Goal: Transaction & Acquisition: Purchase product/service

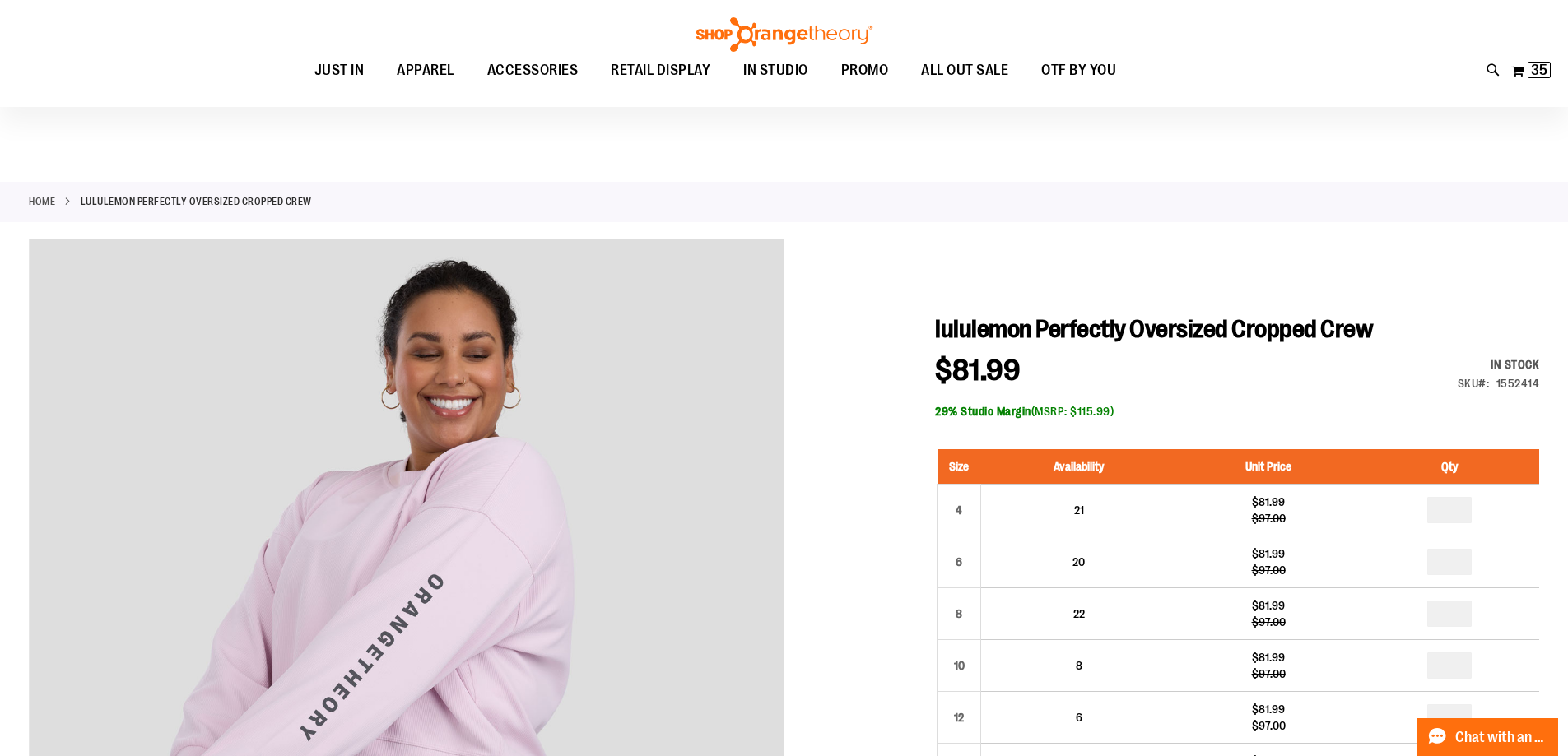
scroll to position [81, 0]
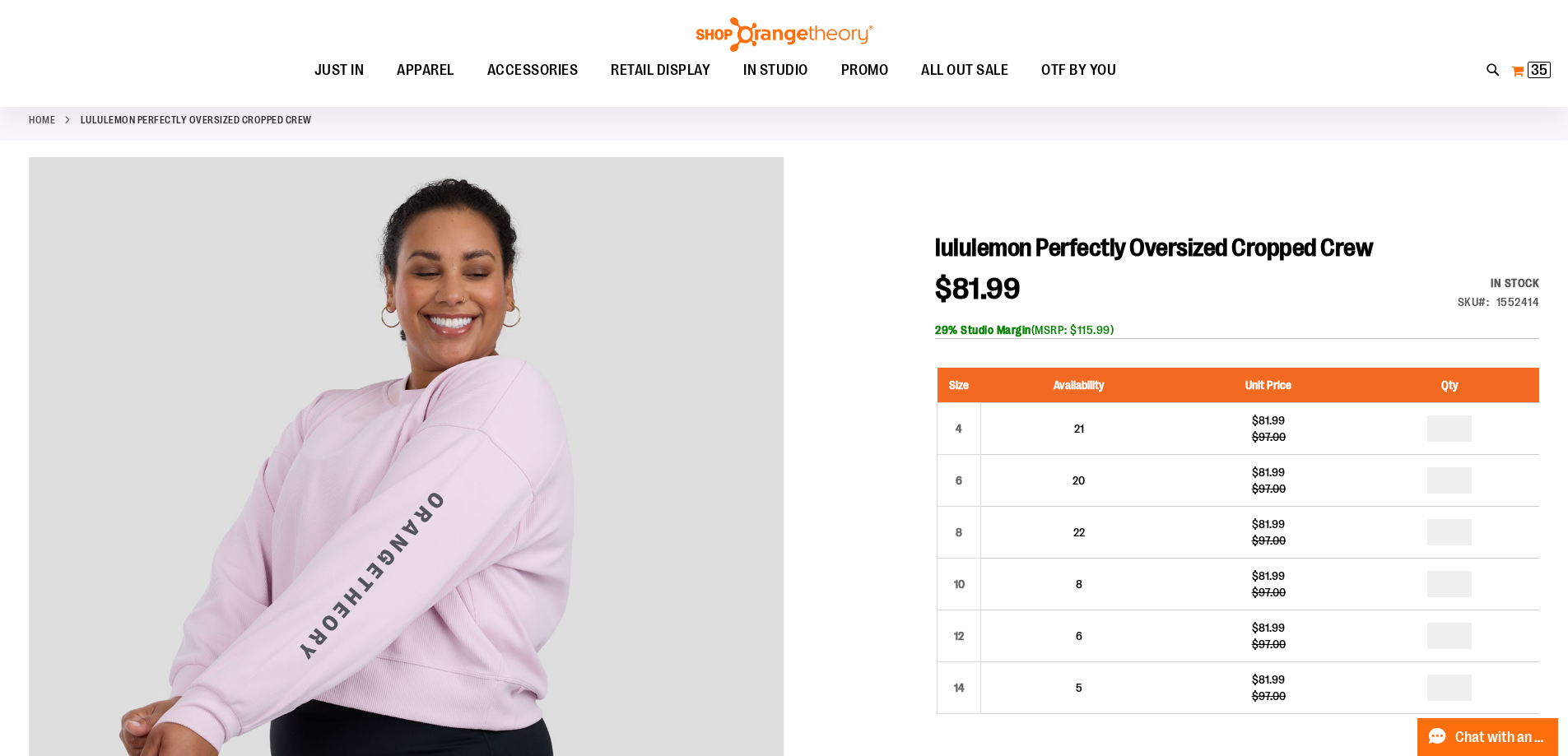
click at [1538, 70] on span "35" at bounding box center [1539, 70] width 17 height 17
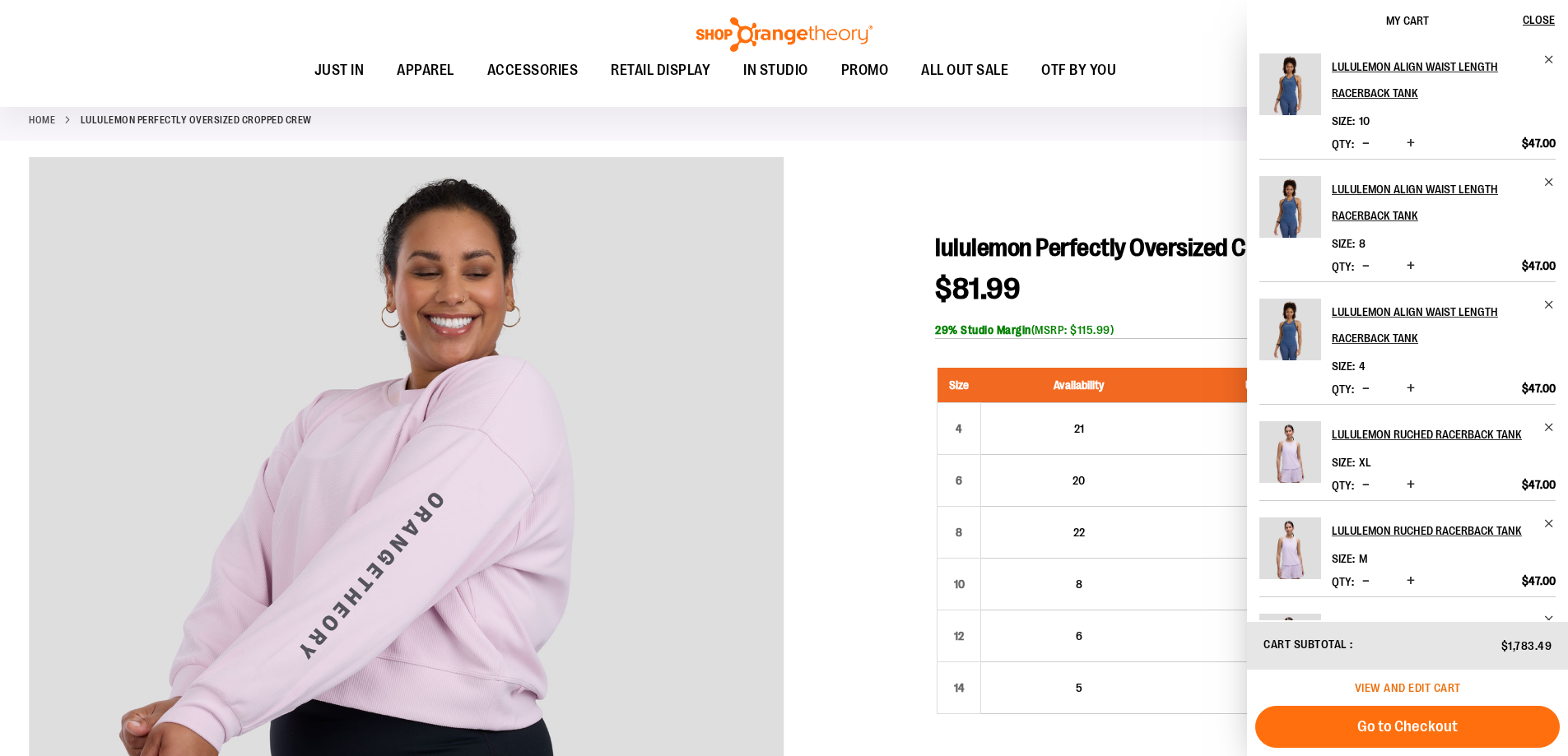
click at [1411, 688] on span "View and edit cart" at bounding box center [1408, 688] width 107 height 13
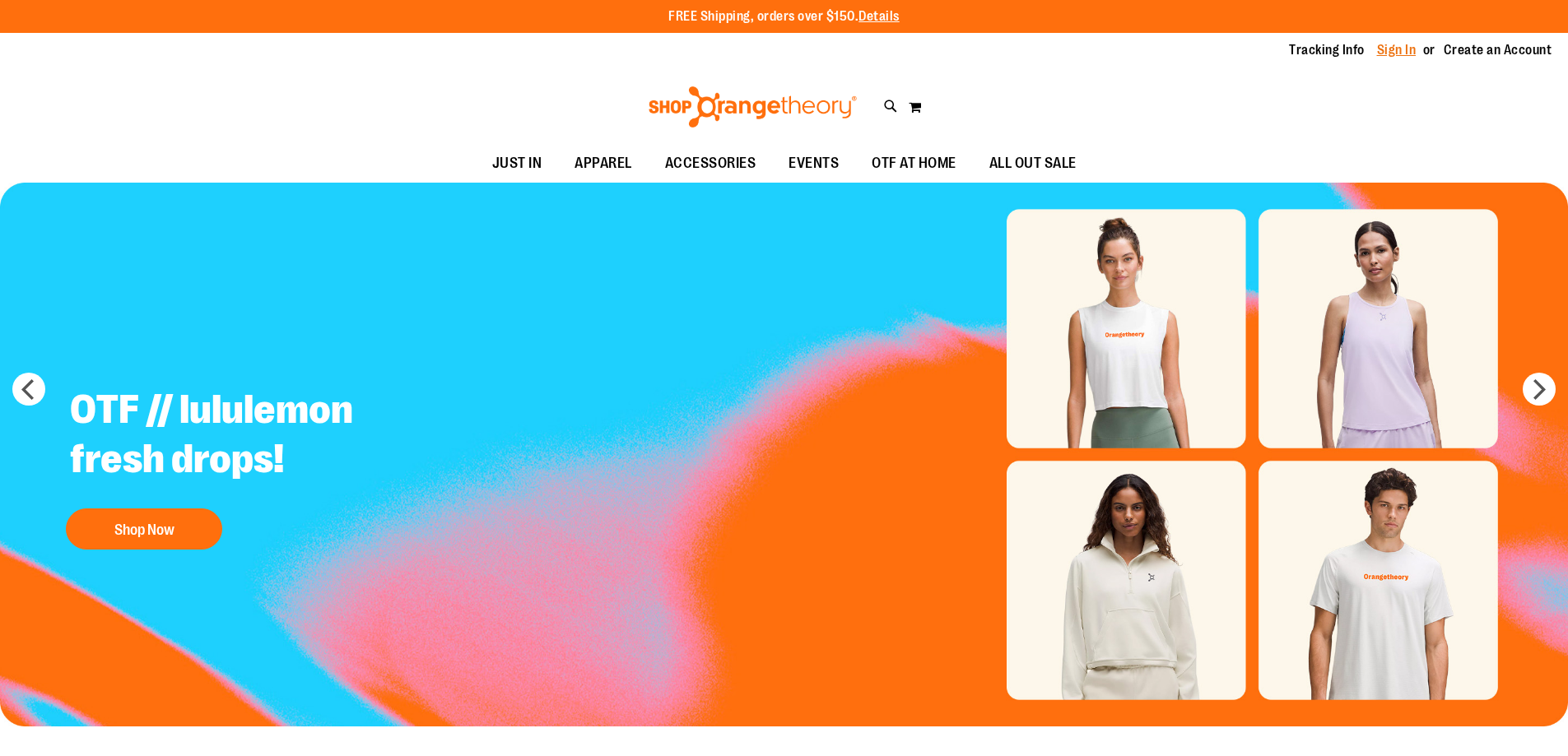
click at [1393, 51] on link "Sign In" at bounding box center [1396, 50] width 39 height 18
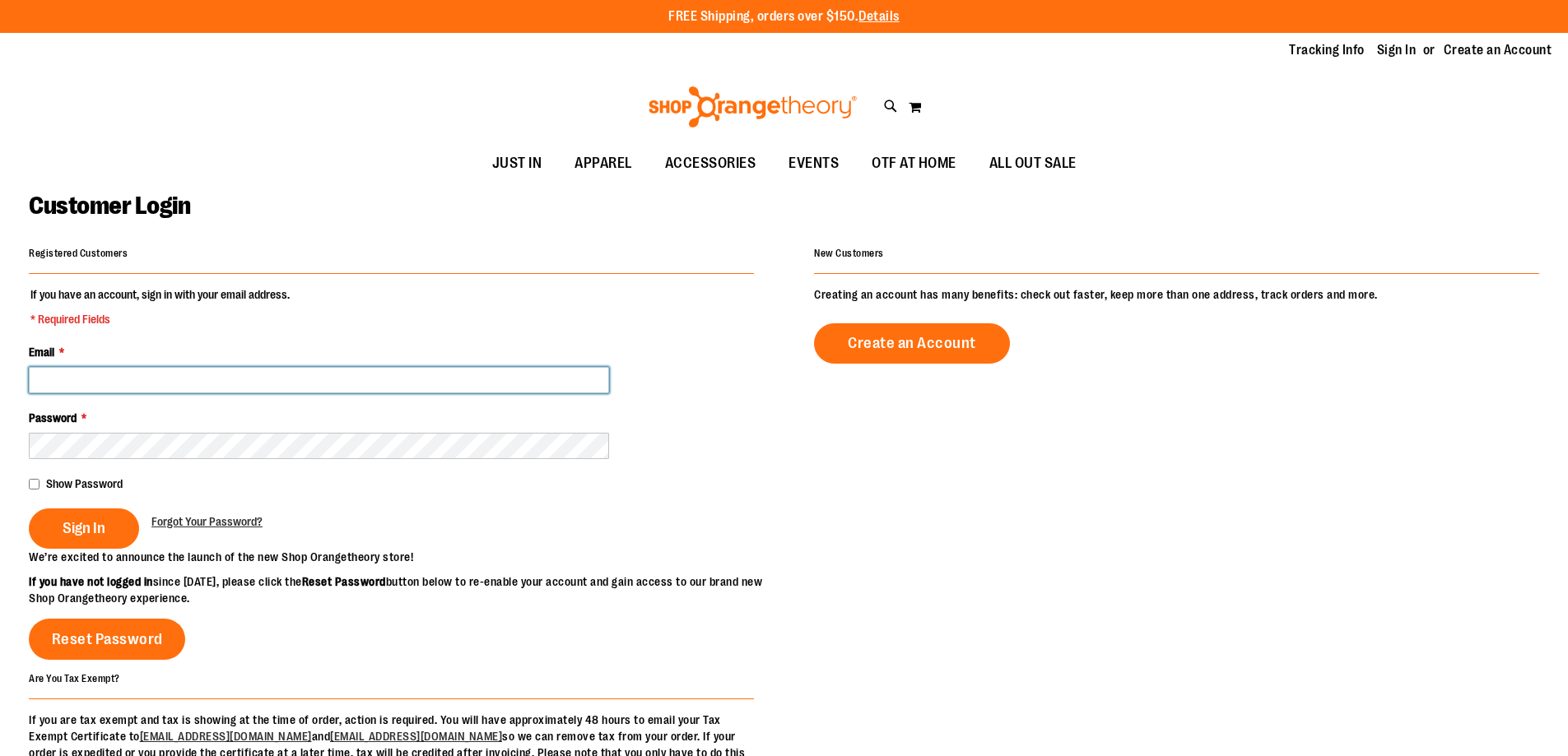
click at [120, 379] on input "Email *" at bounding box center [319, 380] width 580 height 26
type input "**********"
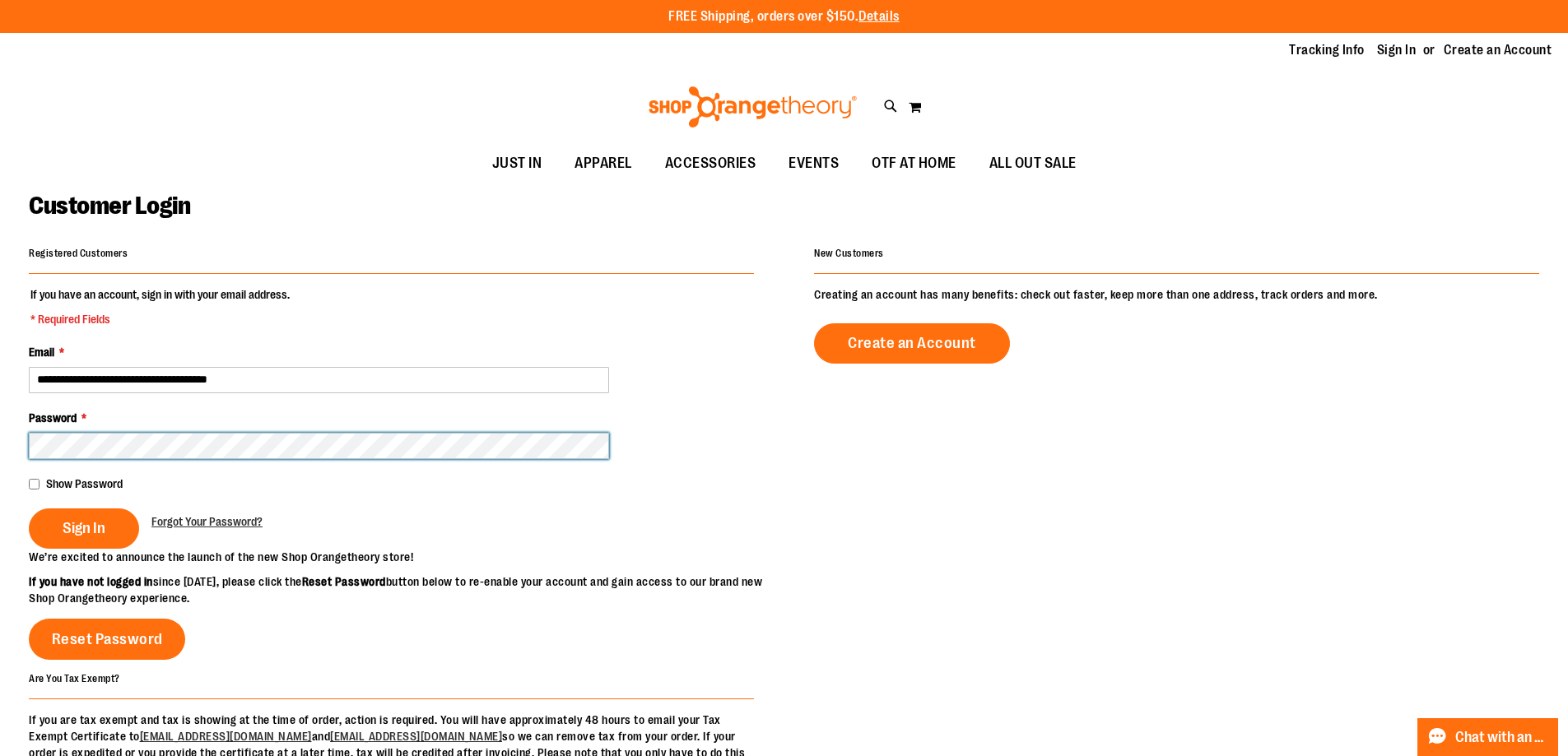
click at [29, 508] on button "Sign In" at bounding box center [84, 528] width 110 height 40
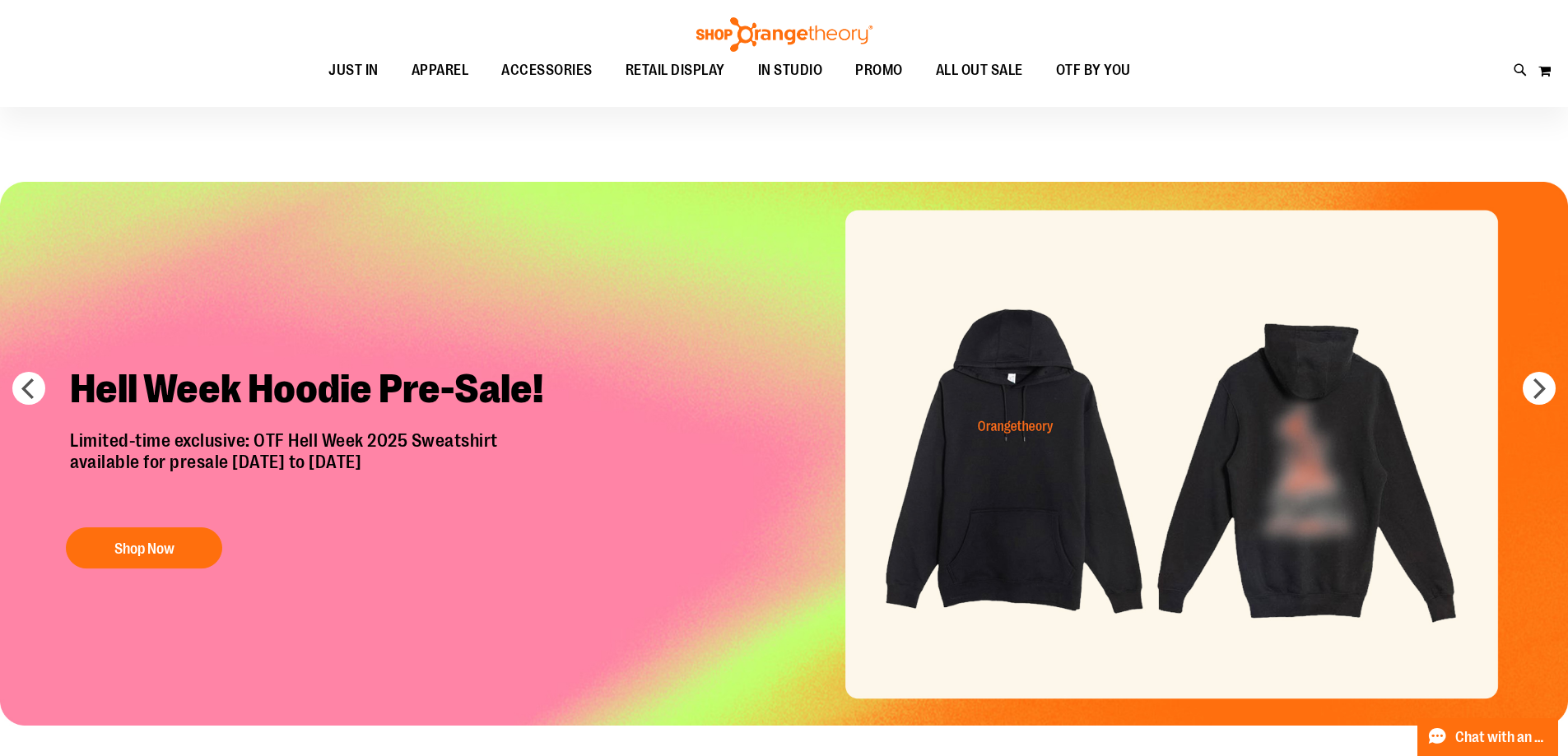
scroll to position [81, 0]
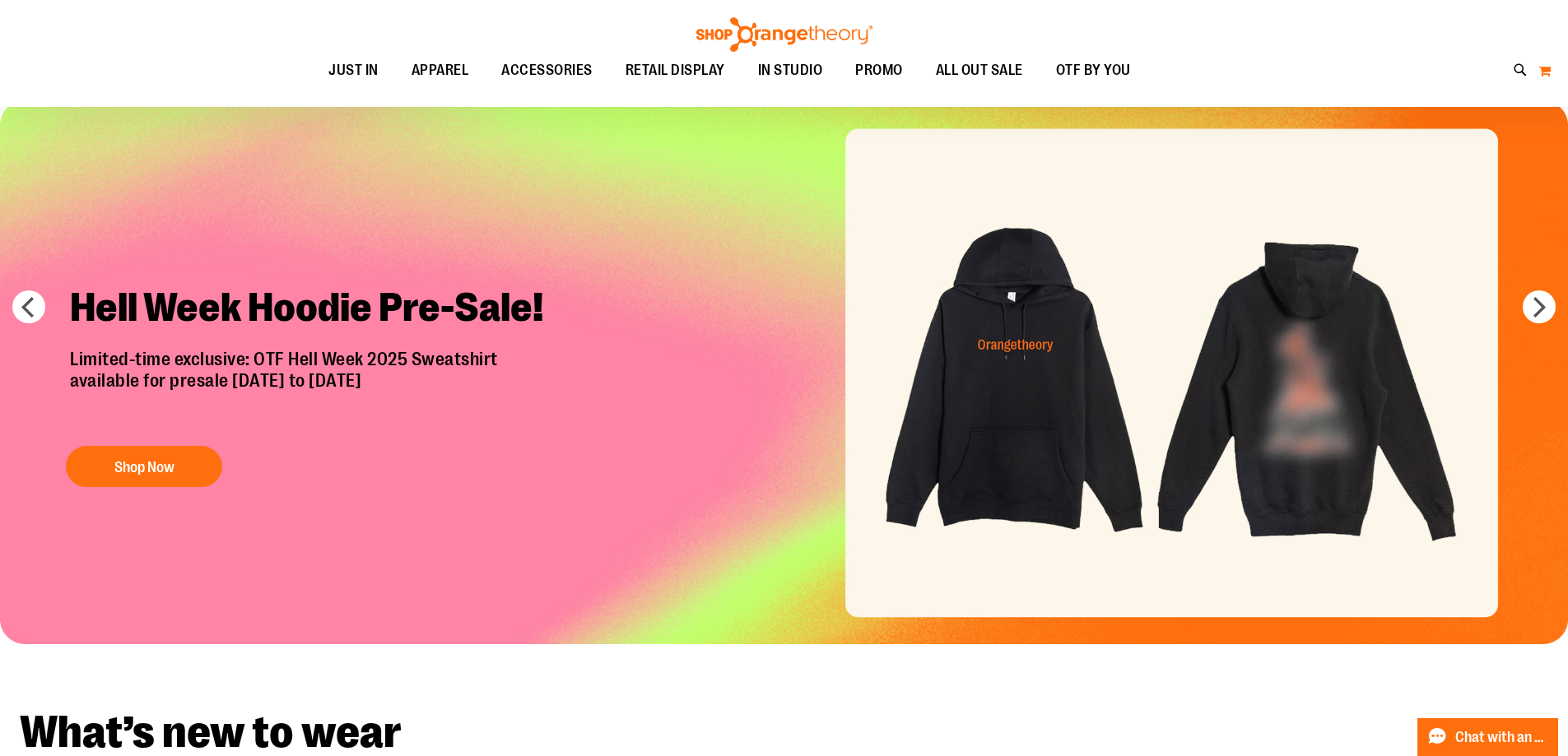
click at [1543, 70] on button "My Cart 0" at bounding box center [1544, 71] width 14 height 26
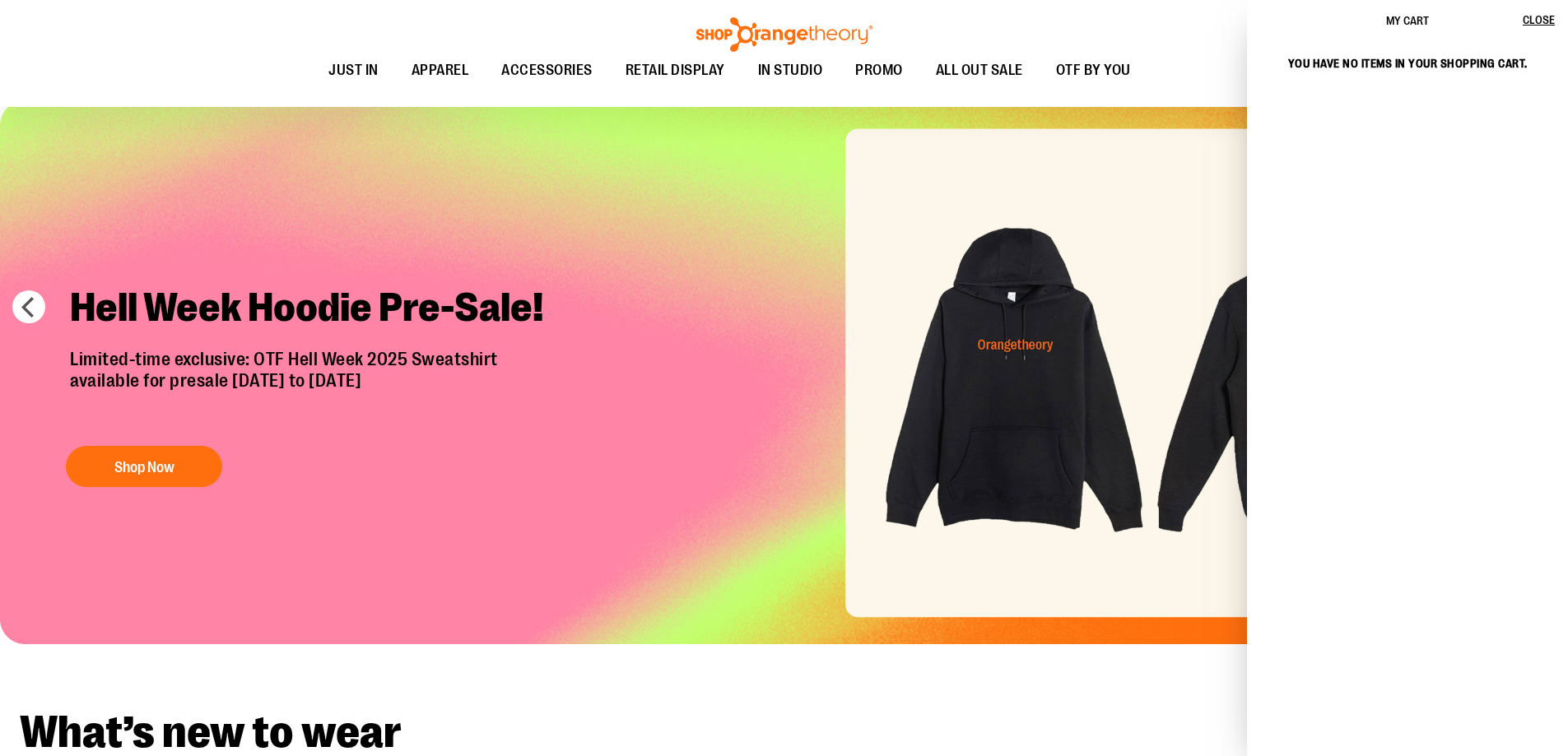
click at [1101, 36] on div "Toggle Nav Search Popular Suggestions Advanced Search" at bounding box center [784, 53] width 1568 height 107
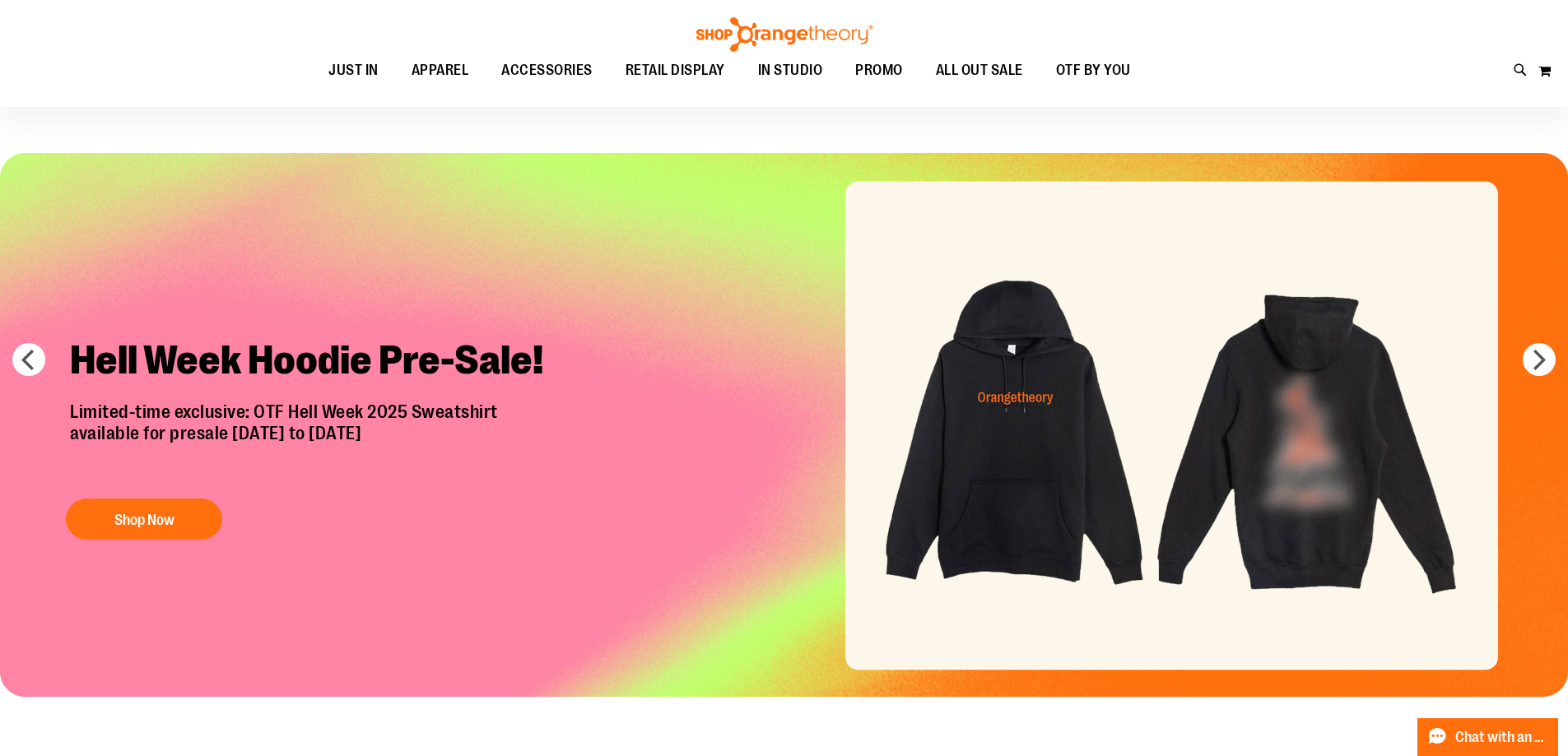
scroll to position [0, 0]
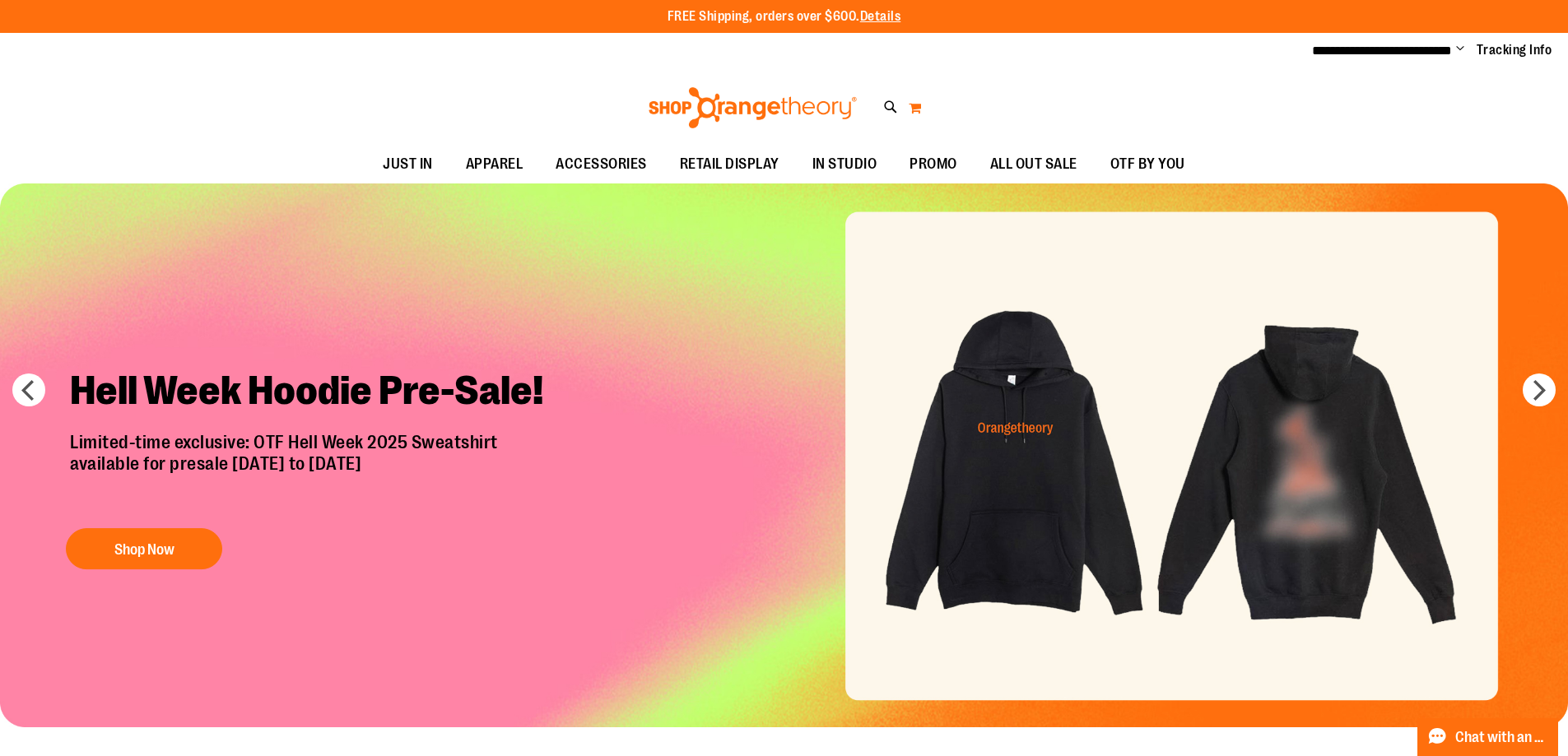
click at [914, 106] on button "My Cart 0" at bounding box center [914, 107] width 14 height 26
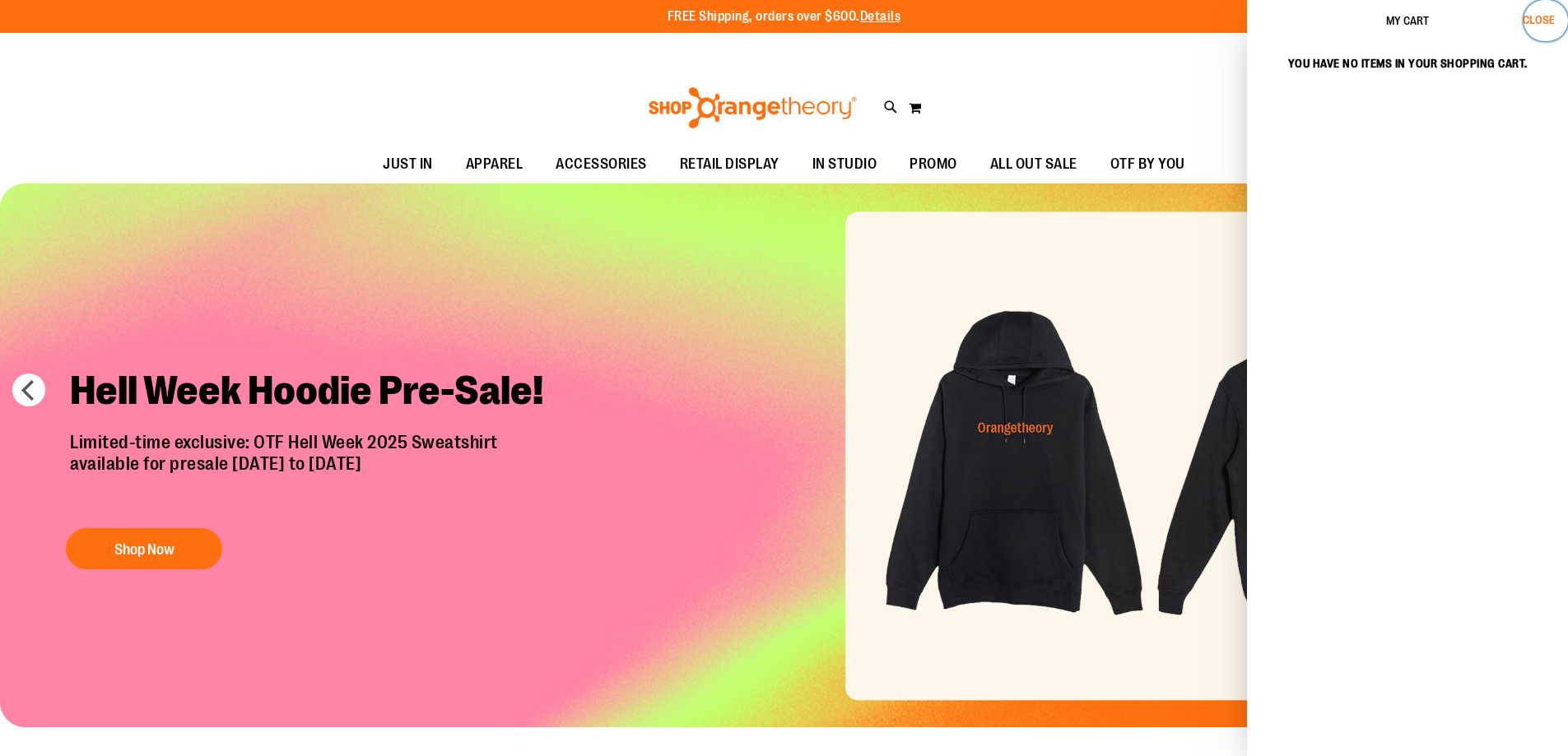
click at [1547, 19] on span "Close" at bounding box center [1538, 20] width 32 height 13
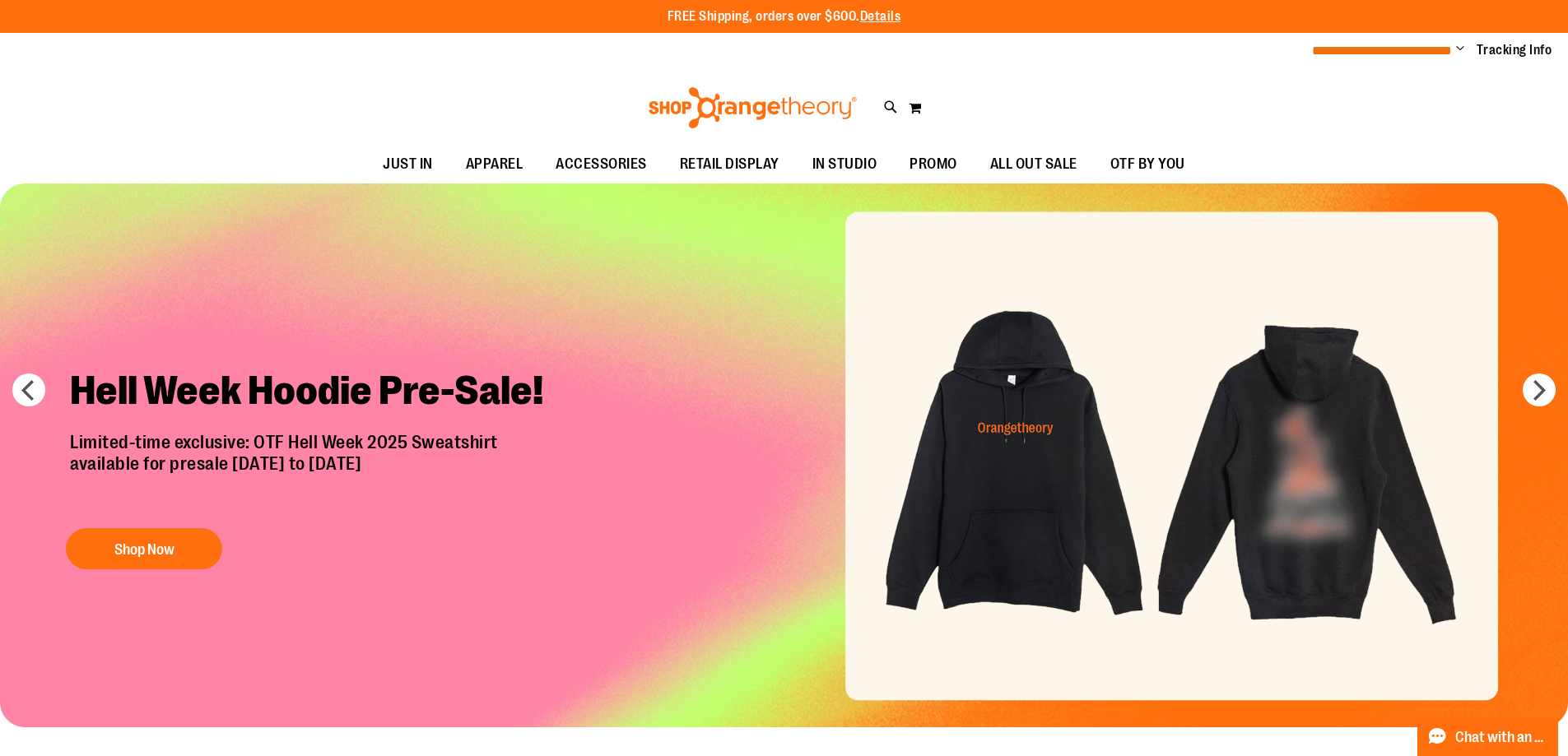
click at [1430, 51] on span "**********" at bounding box center [1382, 50] width 140 height 12
click at [1456, 50] on span "Change" at bounding box center [1460, 50] width 8 height 16
click at [1345, 86] on link "My Account" at bounding box center [1401, 79] width 144 height 31
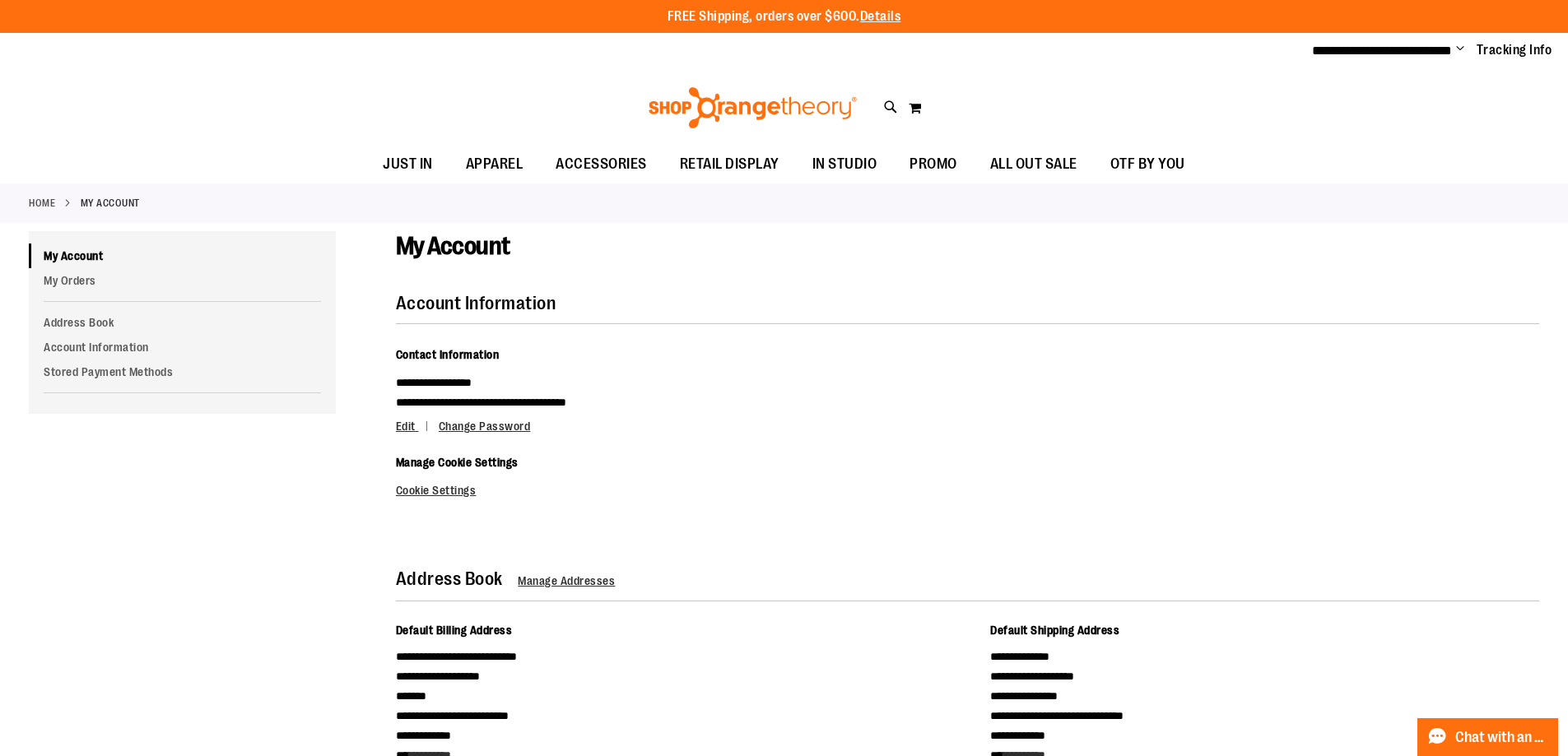
click at [794, 110] on img at bounding box center [753, 107] width 213 height 41
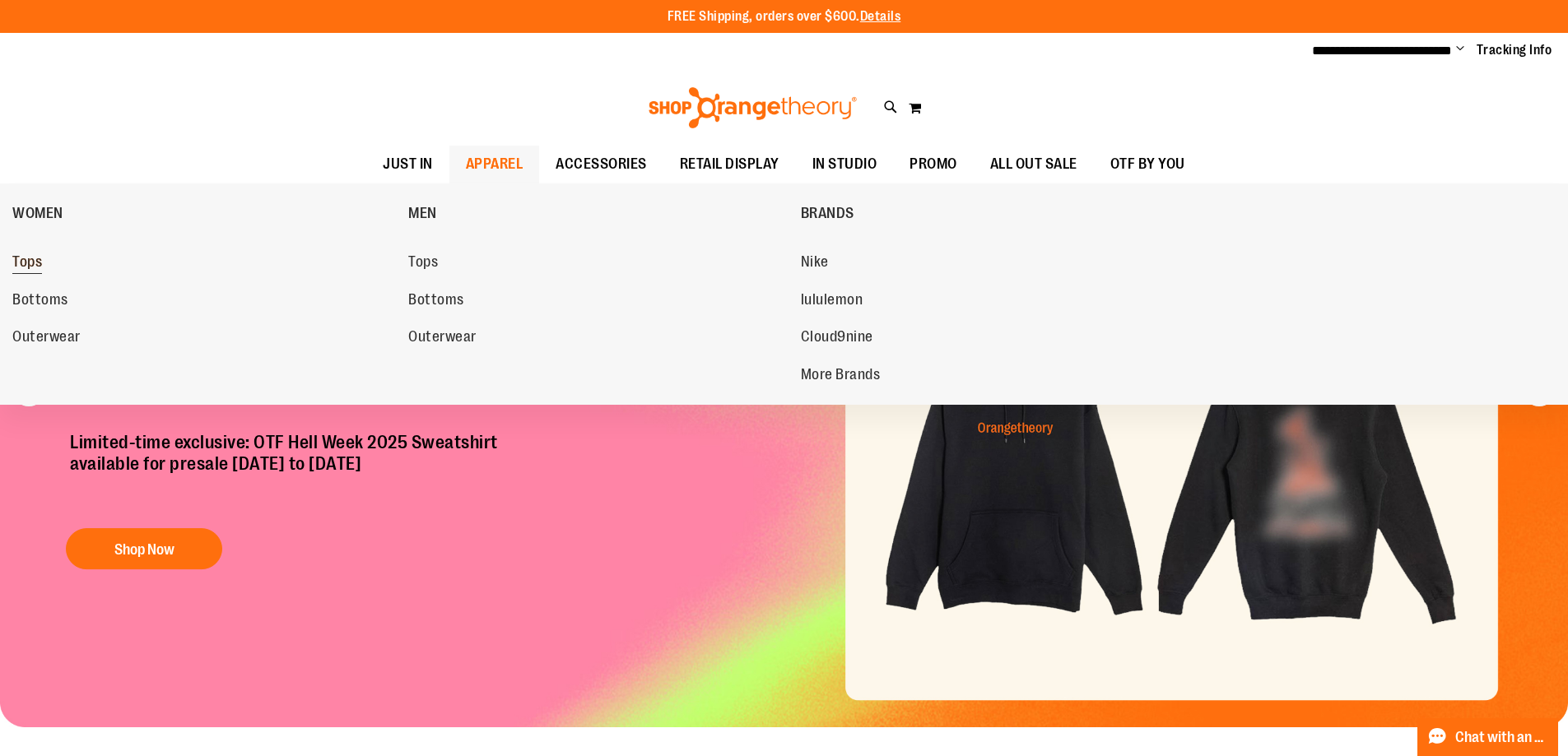
click at [37, 260] on span "Tops" at bounding box center [27, 264] width 30 height 21
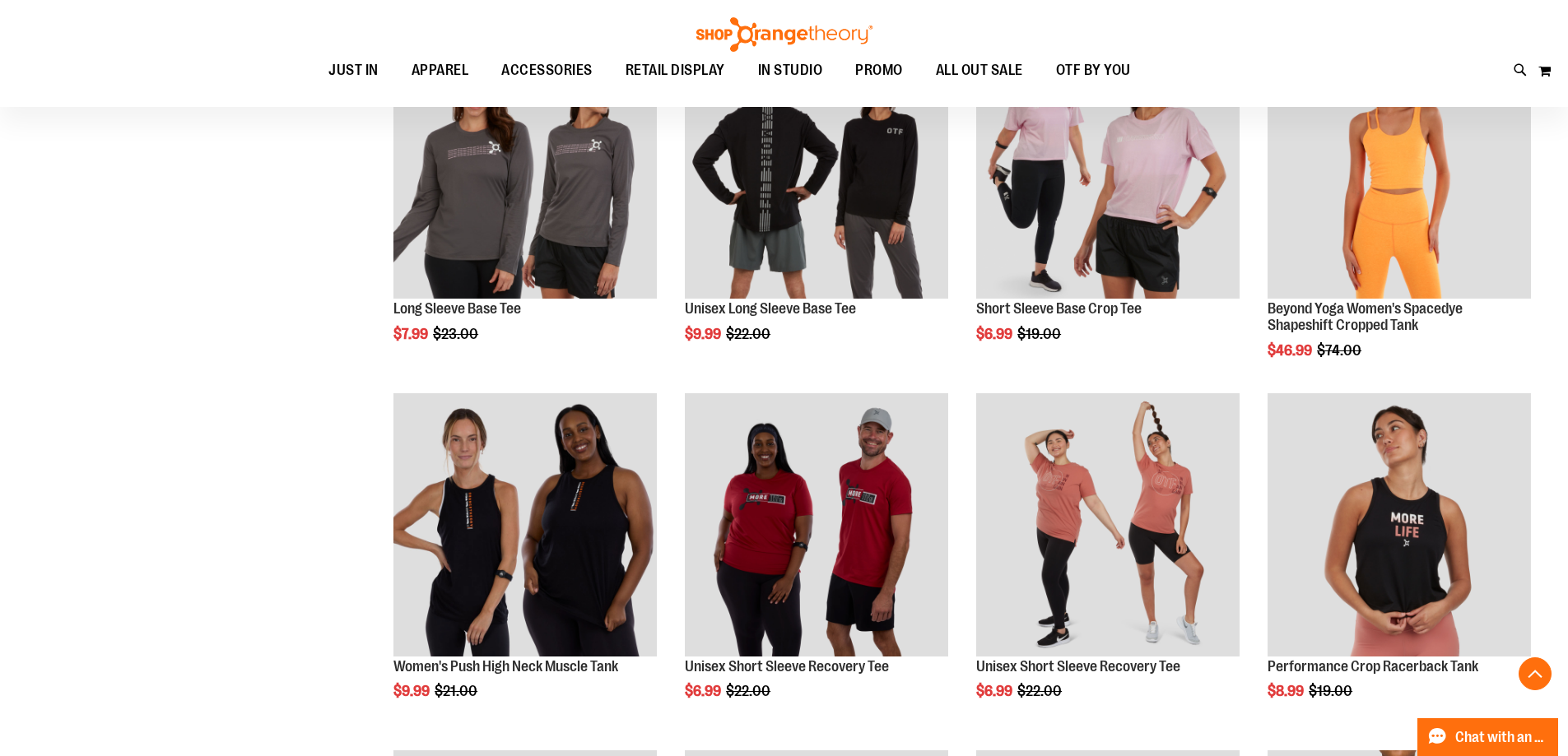
scroll to position [178, 0]
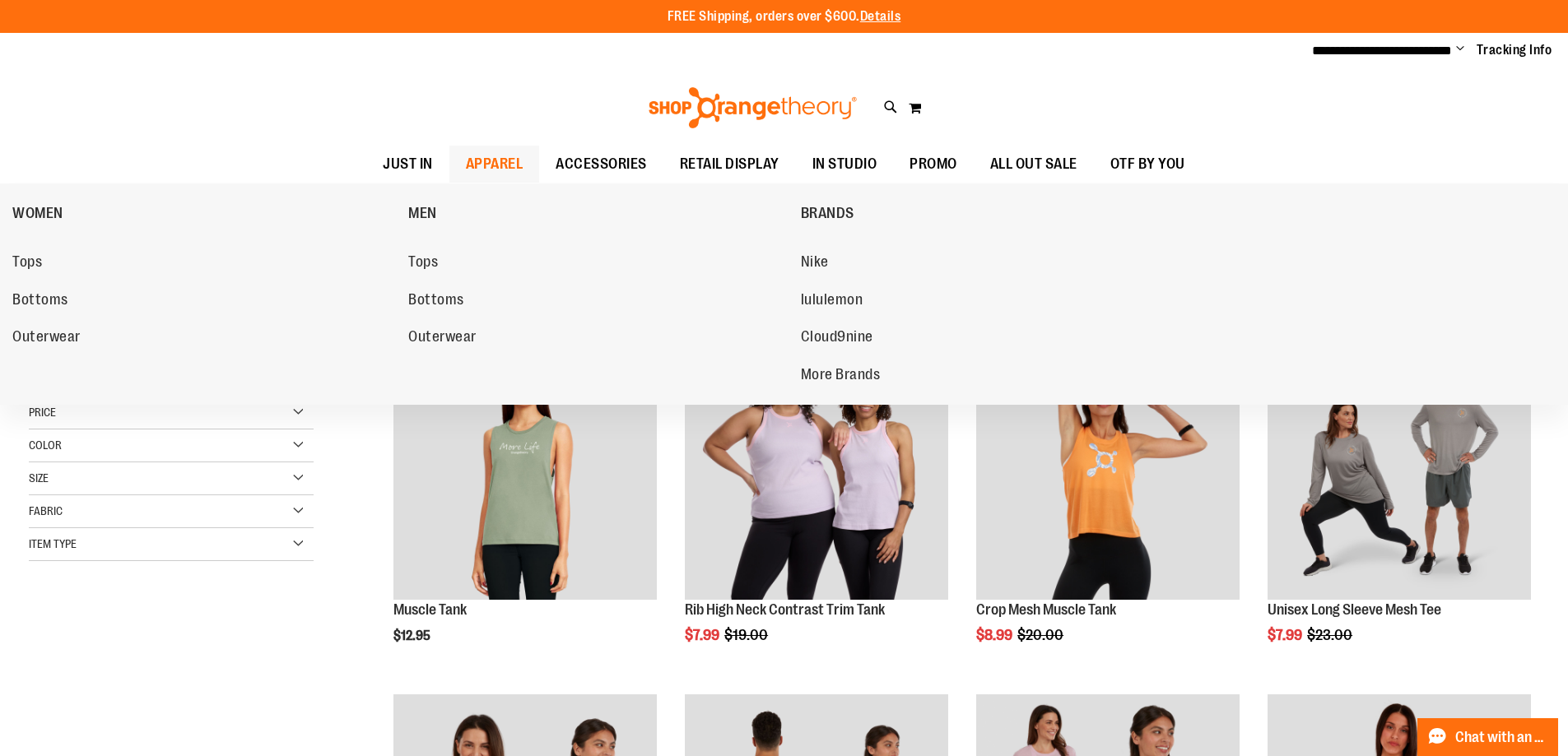
click at [466, 164] on span "APPAREL" at bounding box center [495, 164] width 58 height 37
click at [860, 292] on span "lululemon" at bounding box center [831, 302] width 63 height 21
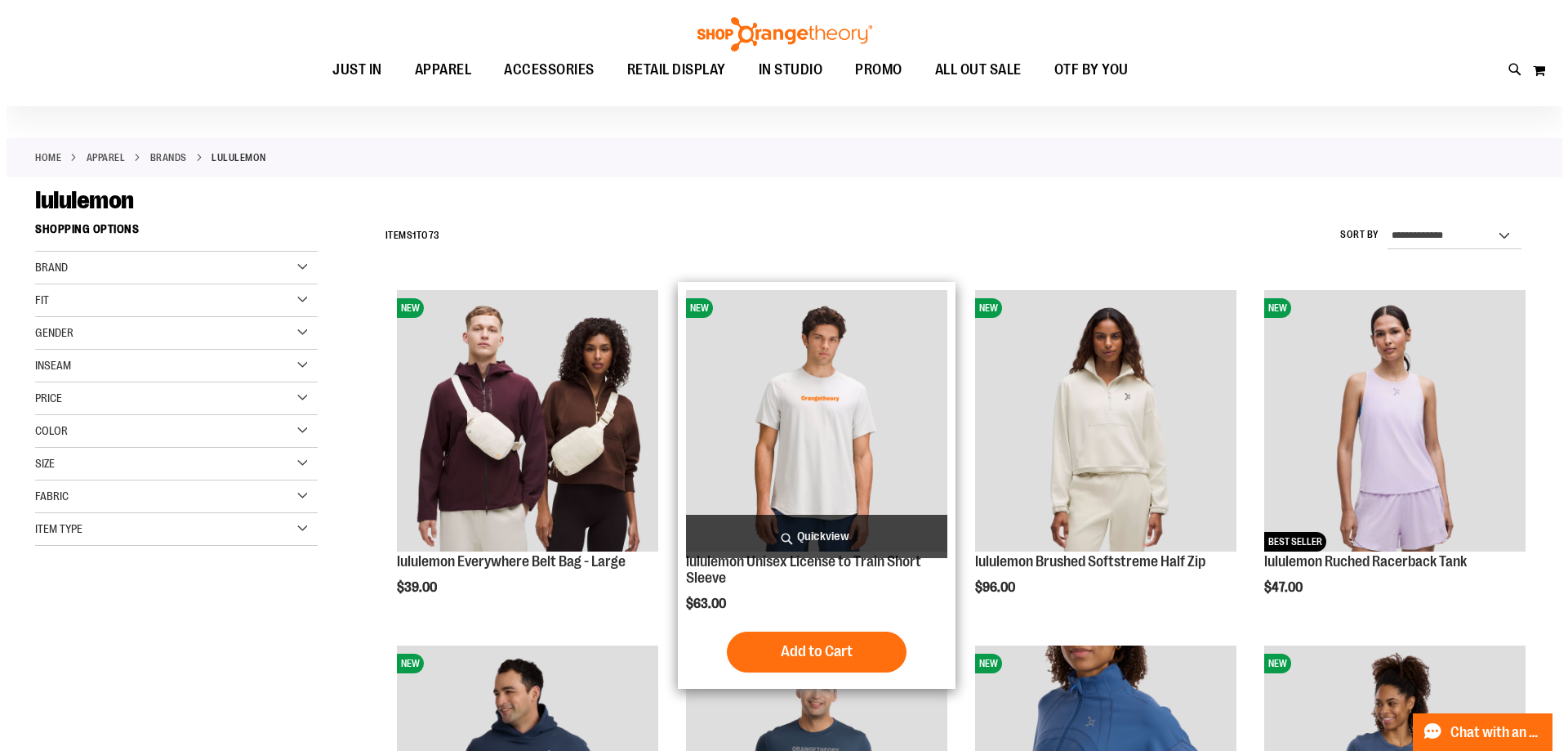
scroll to position [81, 0]
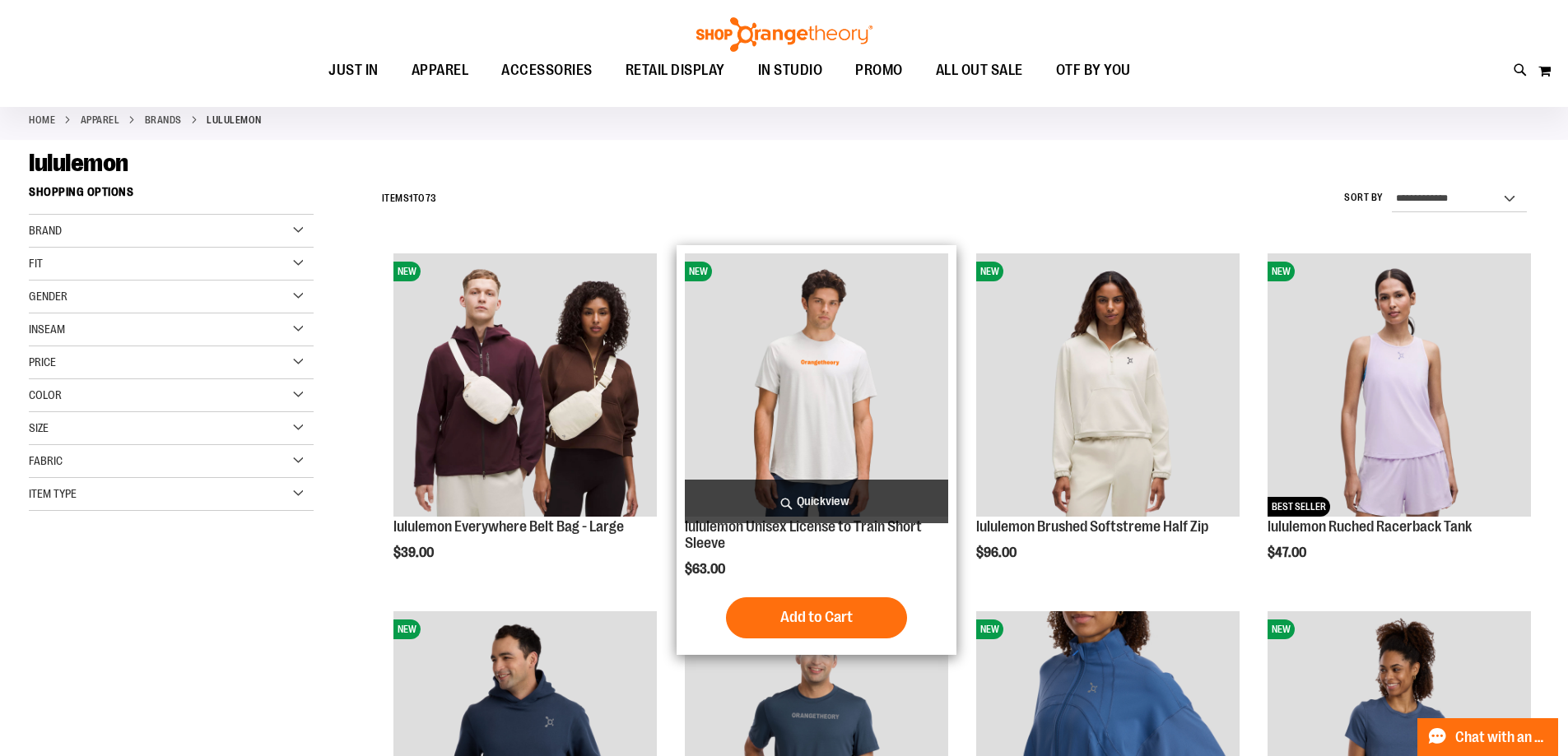
click at [848, 358] on img "product" at bounding box center [816, 385] width 264 height 264
click at [809, 494] on span "Quickview" at bounding box center [816, 501] width 264 height 44
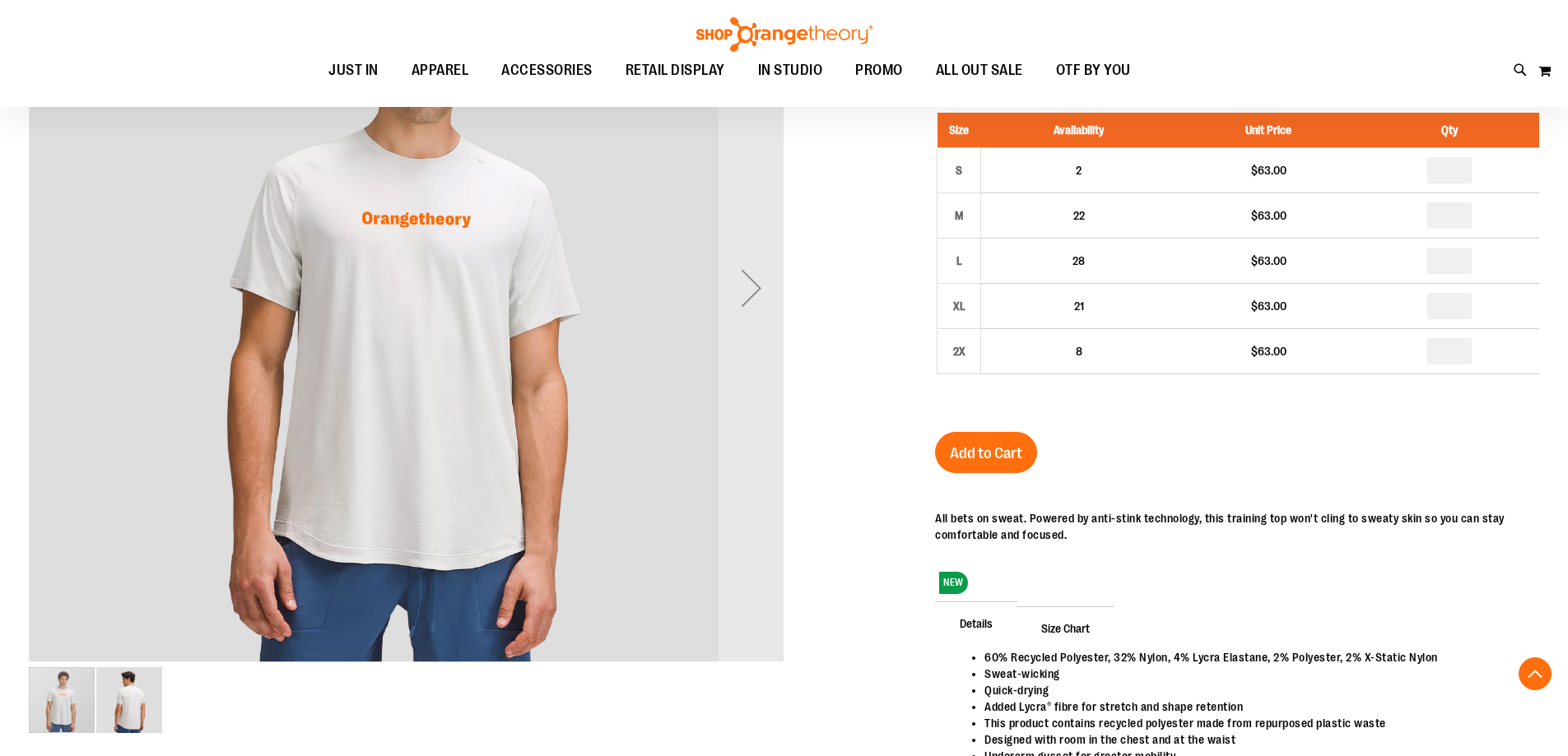
scroll to position [327, 0]
click at [747, 291] on div "Next" at bounding box center [751, 289] width 65 height 65
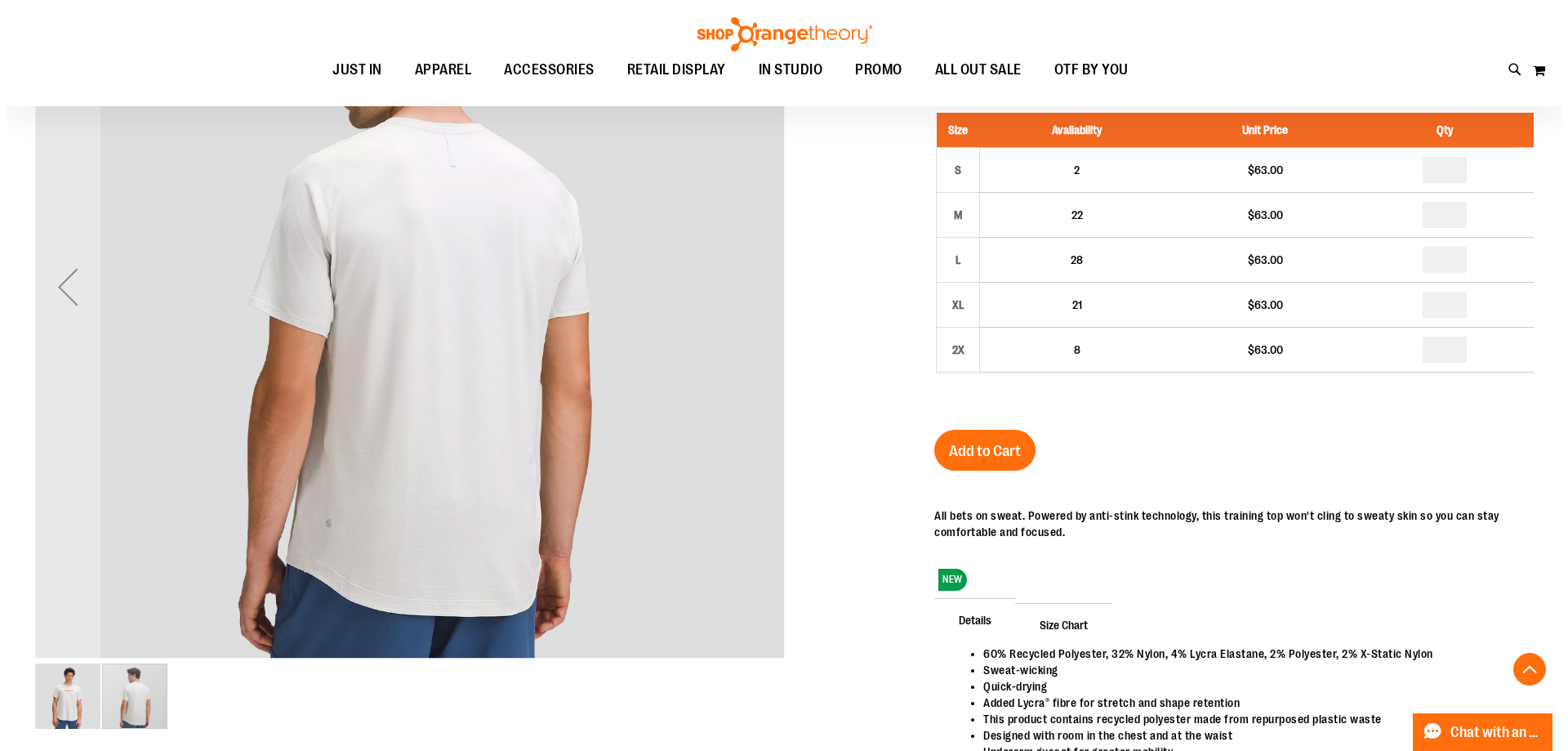
scroll to position [0, 0]
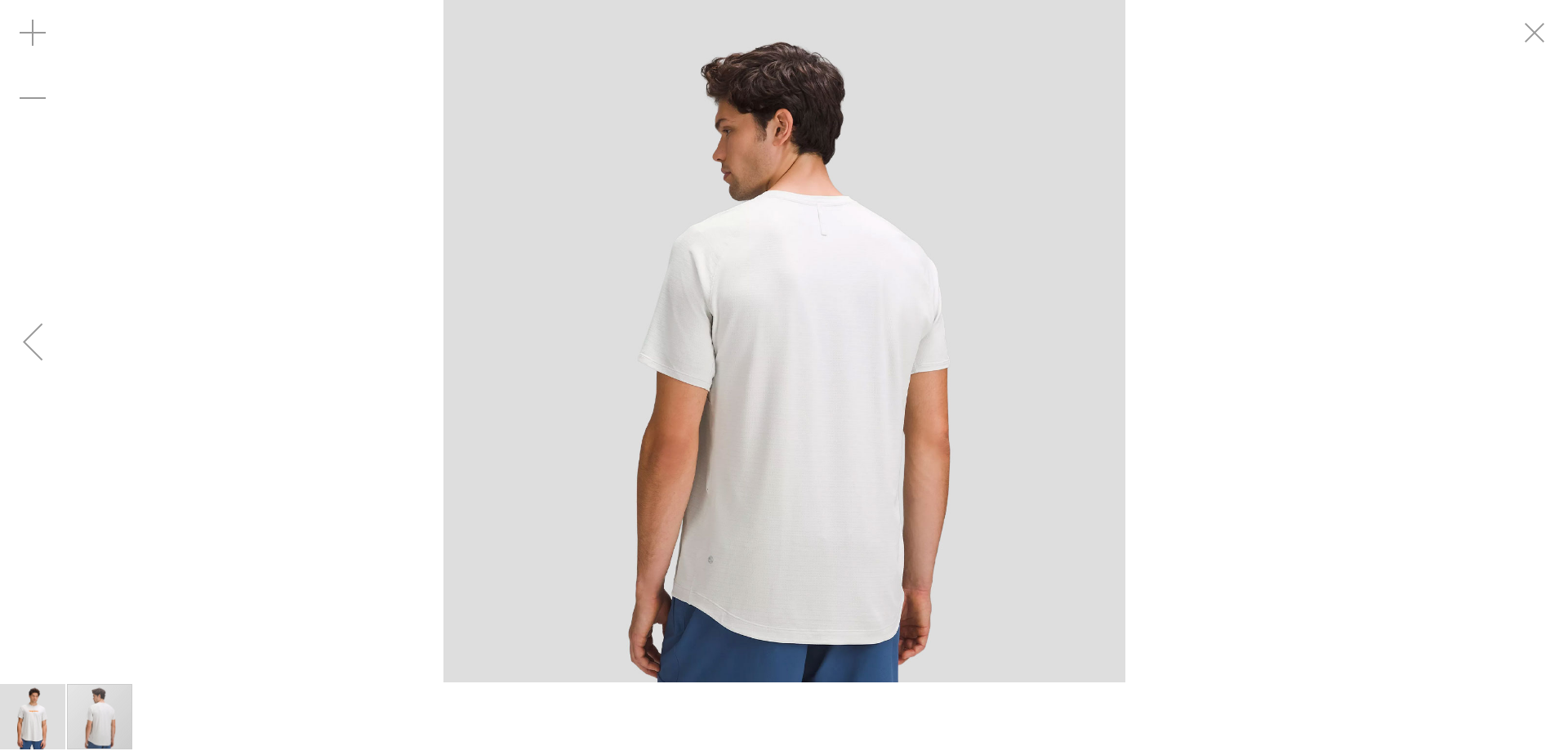
click at [29, 345] on div "Previous" at bounding box center [32, 342] width 65 height 65
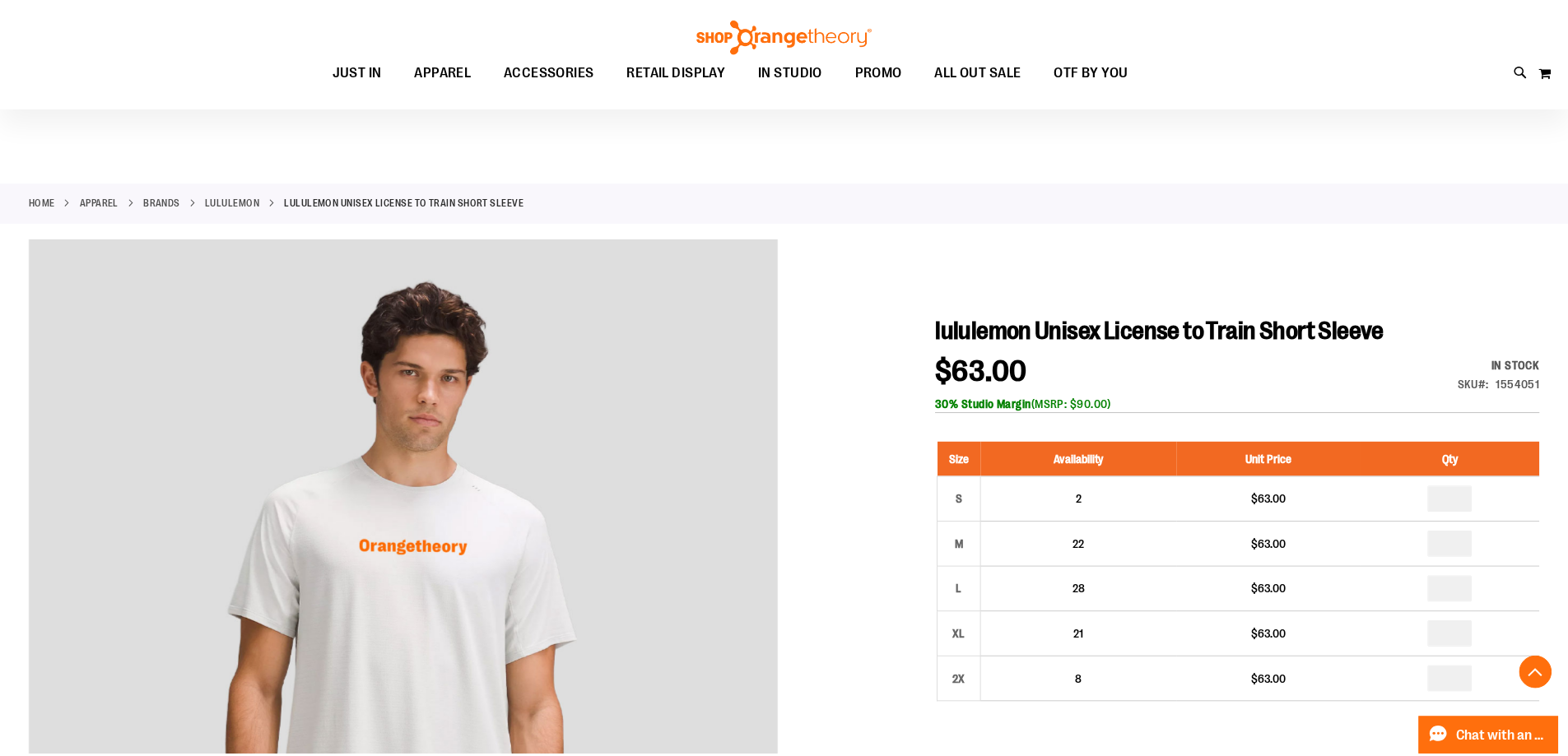
scroll to position [326, 0]
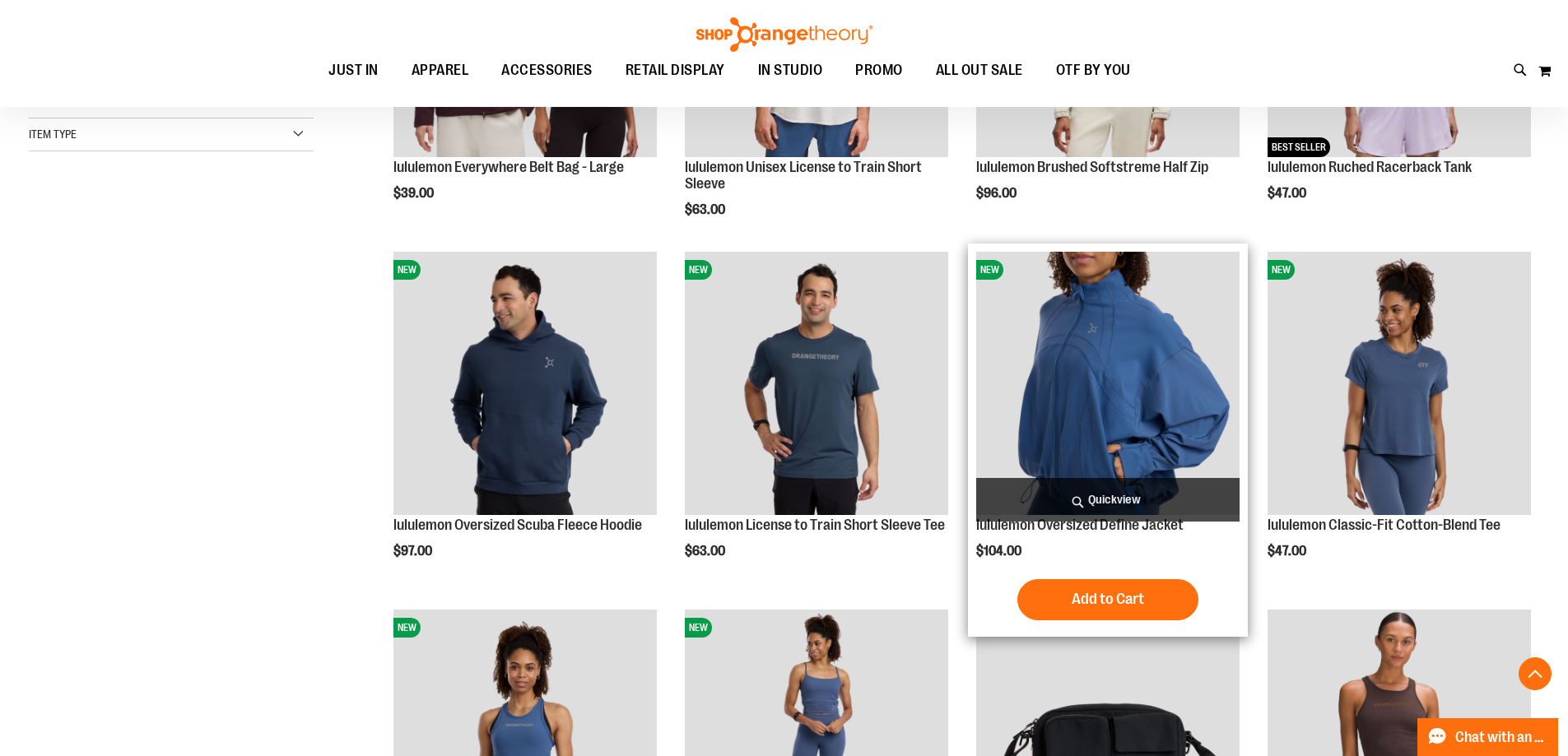
scroll to position [245, 0]
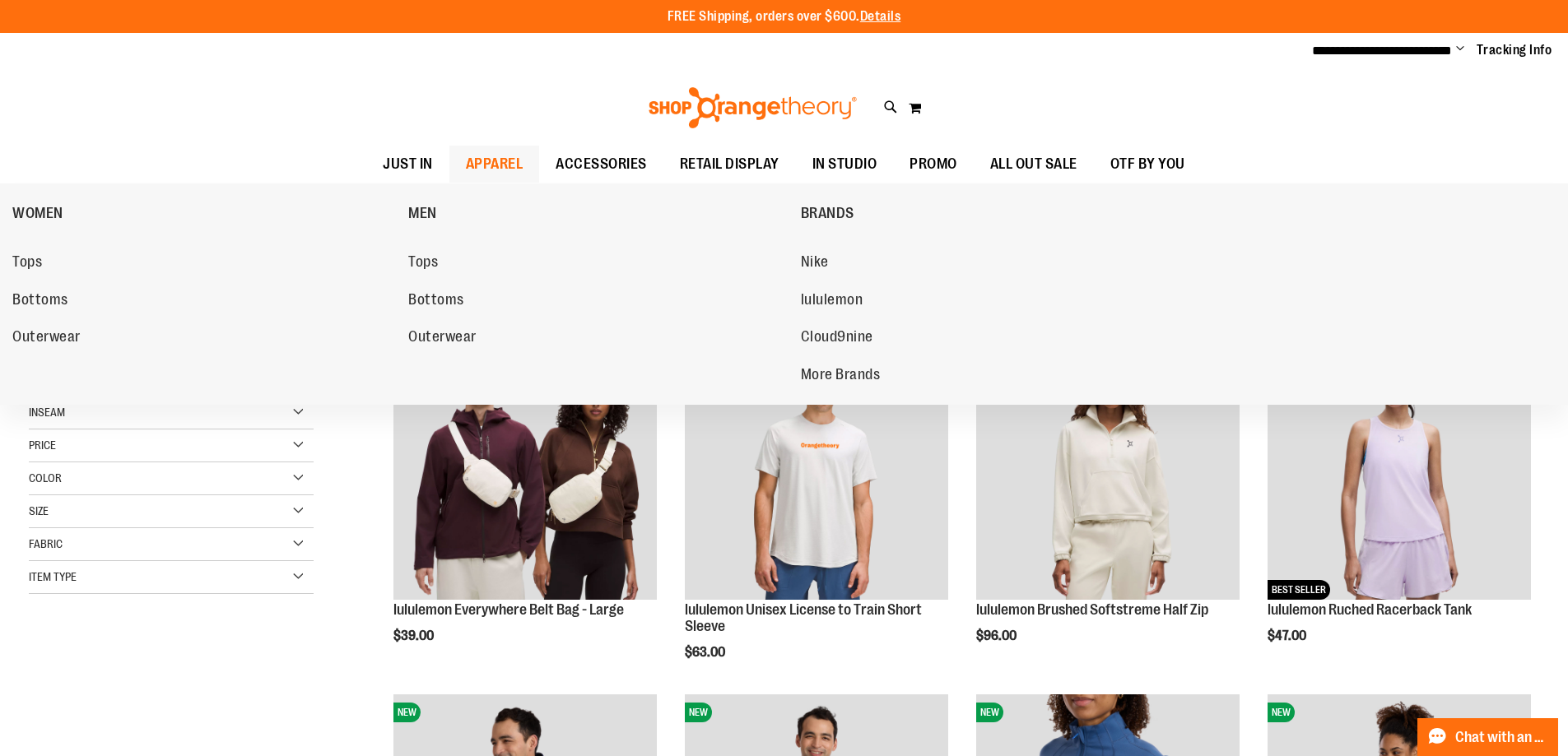
click at [466, 165] on span "APPAREL" at bounding box center [495, 164] width 58 height 37
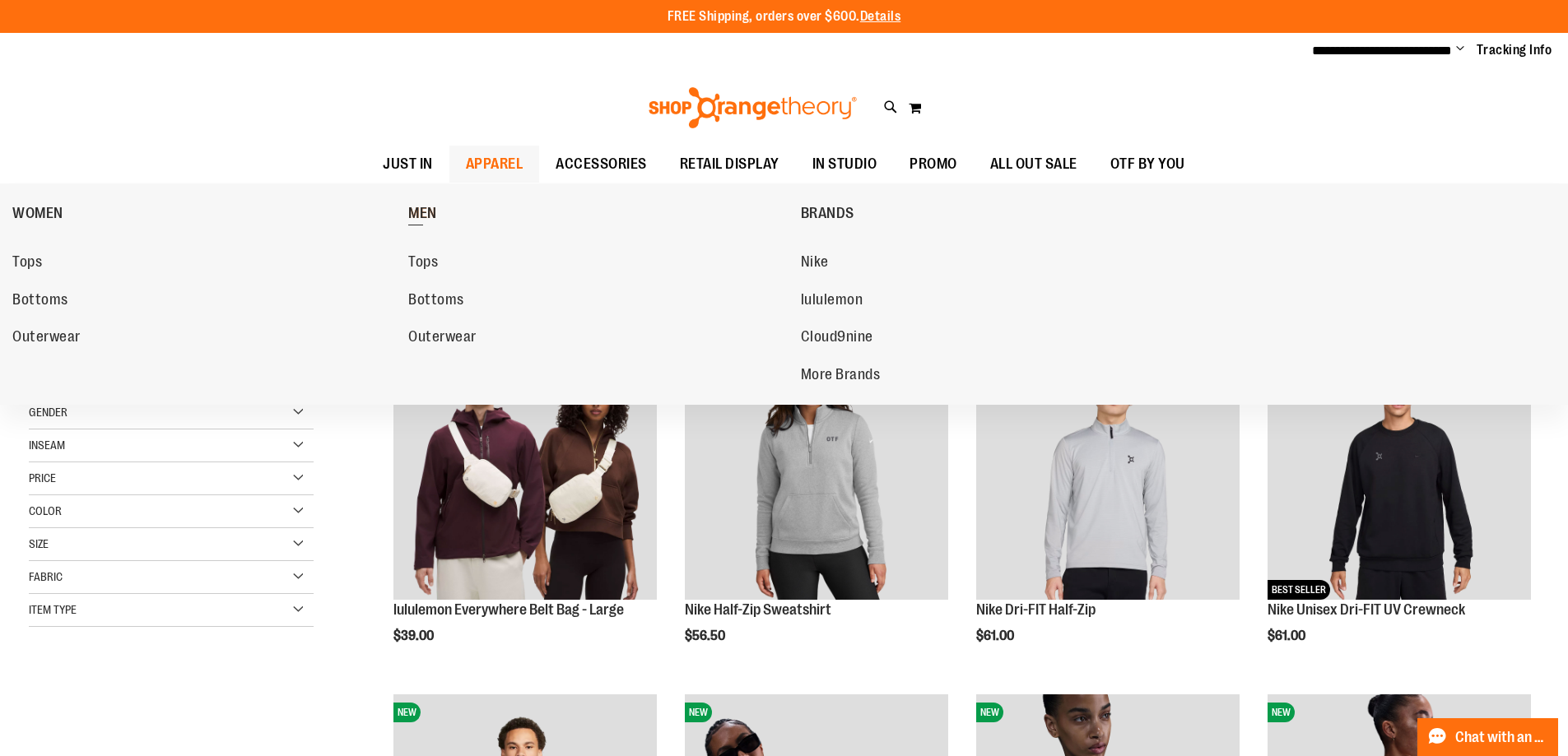
click at [436, 207] on span "MEN" at bounding box center [423, 215] width 29 height 21
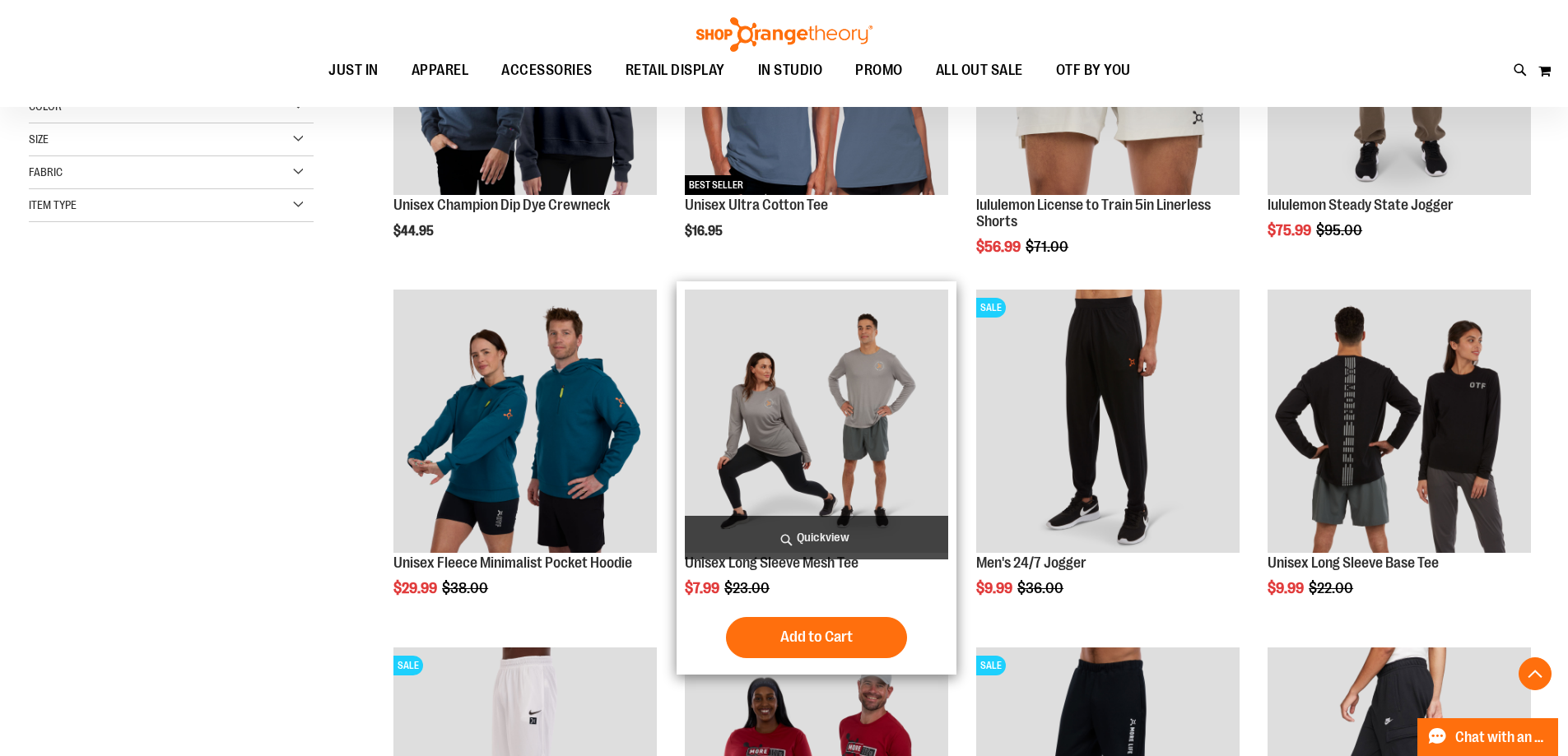
scroll to position [492, 0]
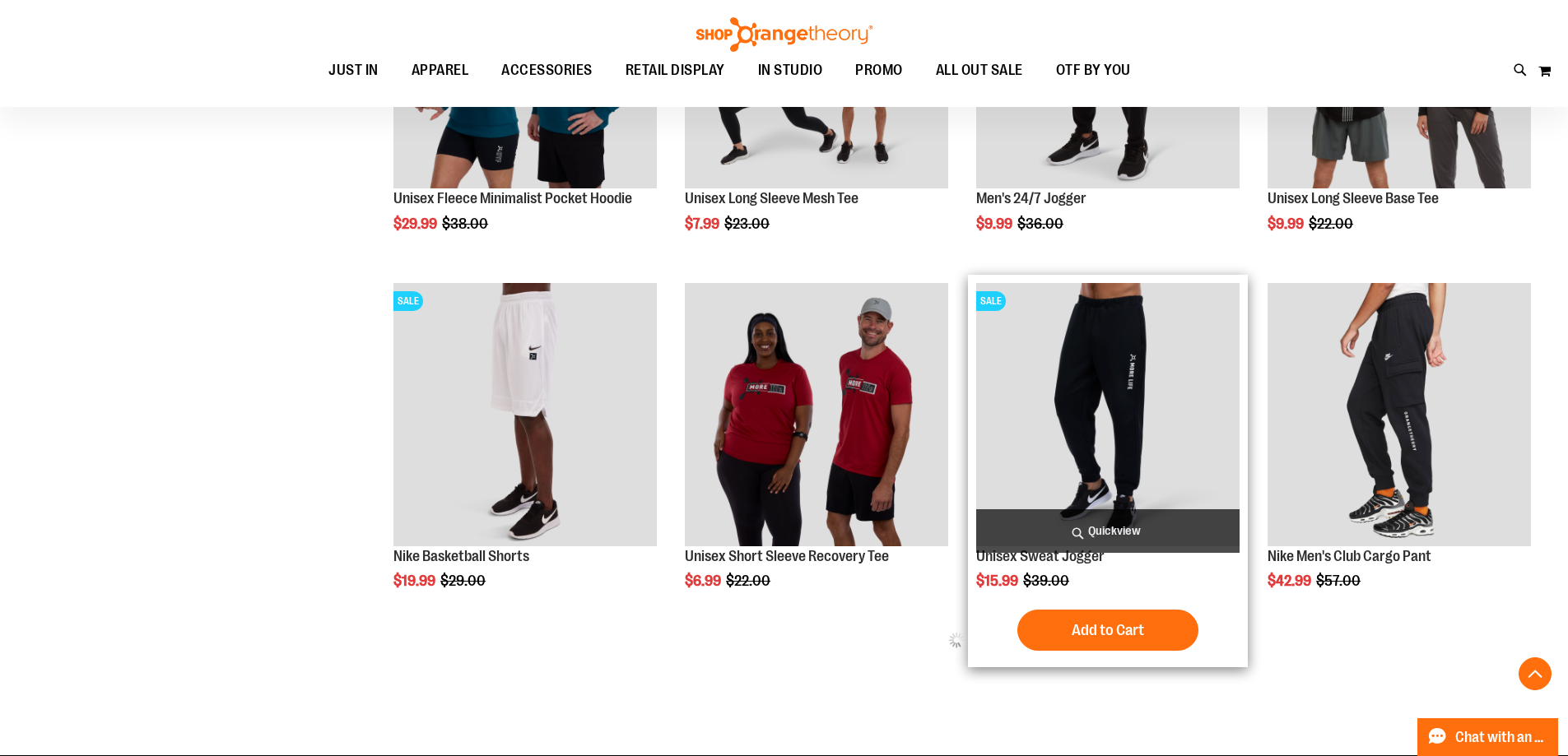
scroll to position [575, 0]
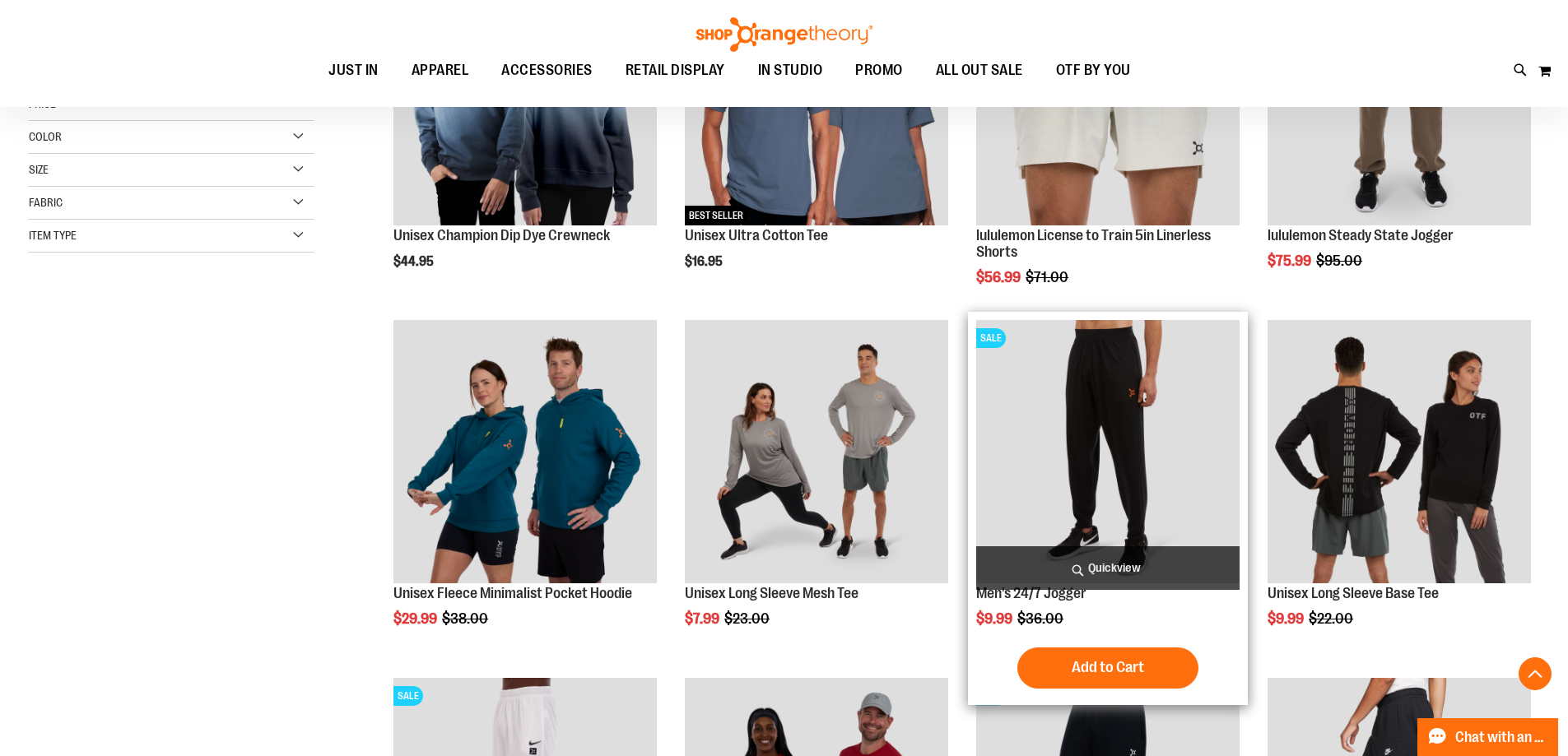
scroll to position [328, 0]
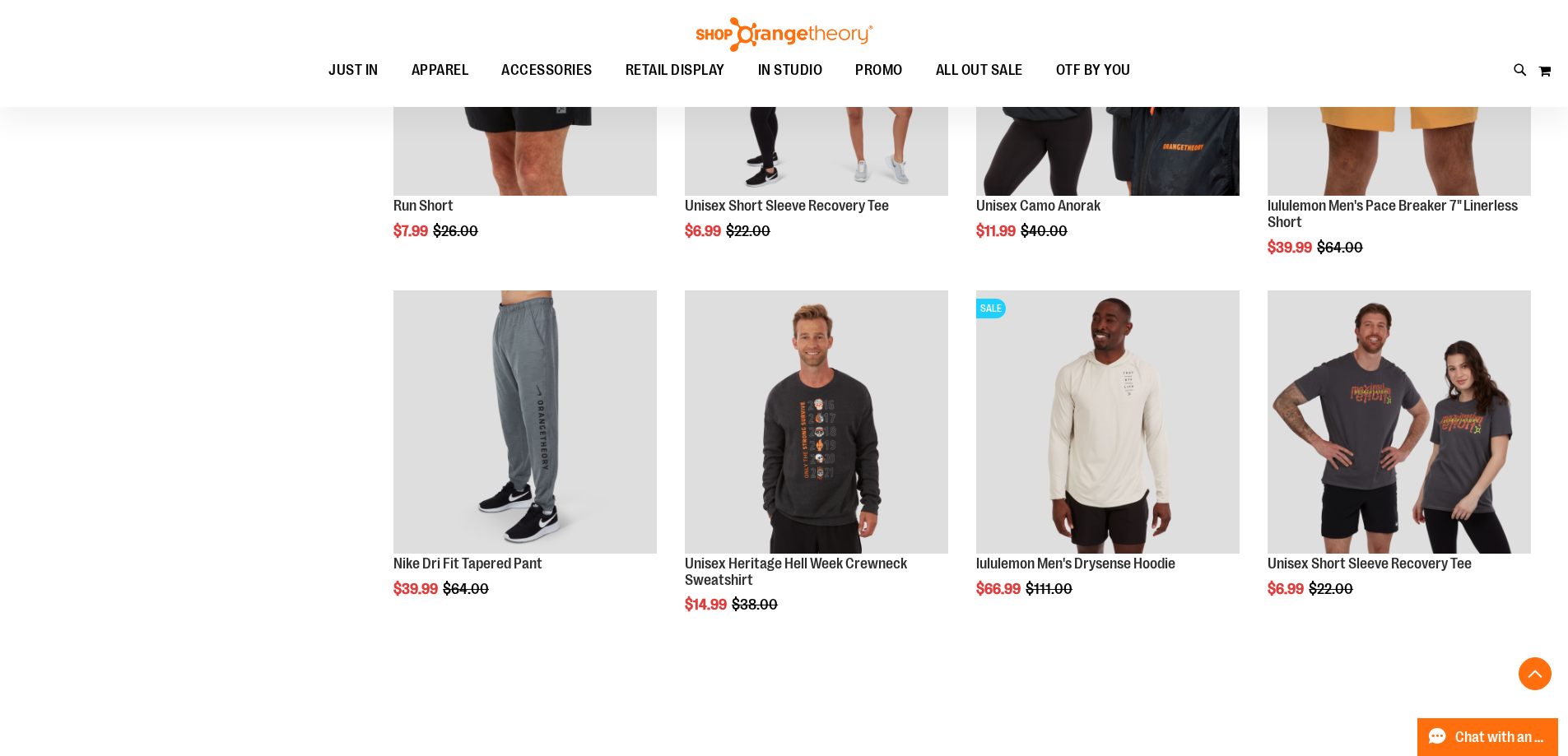
scroll to position [1562, 0]
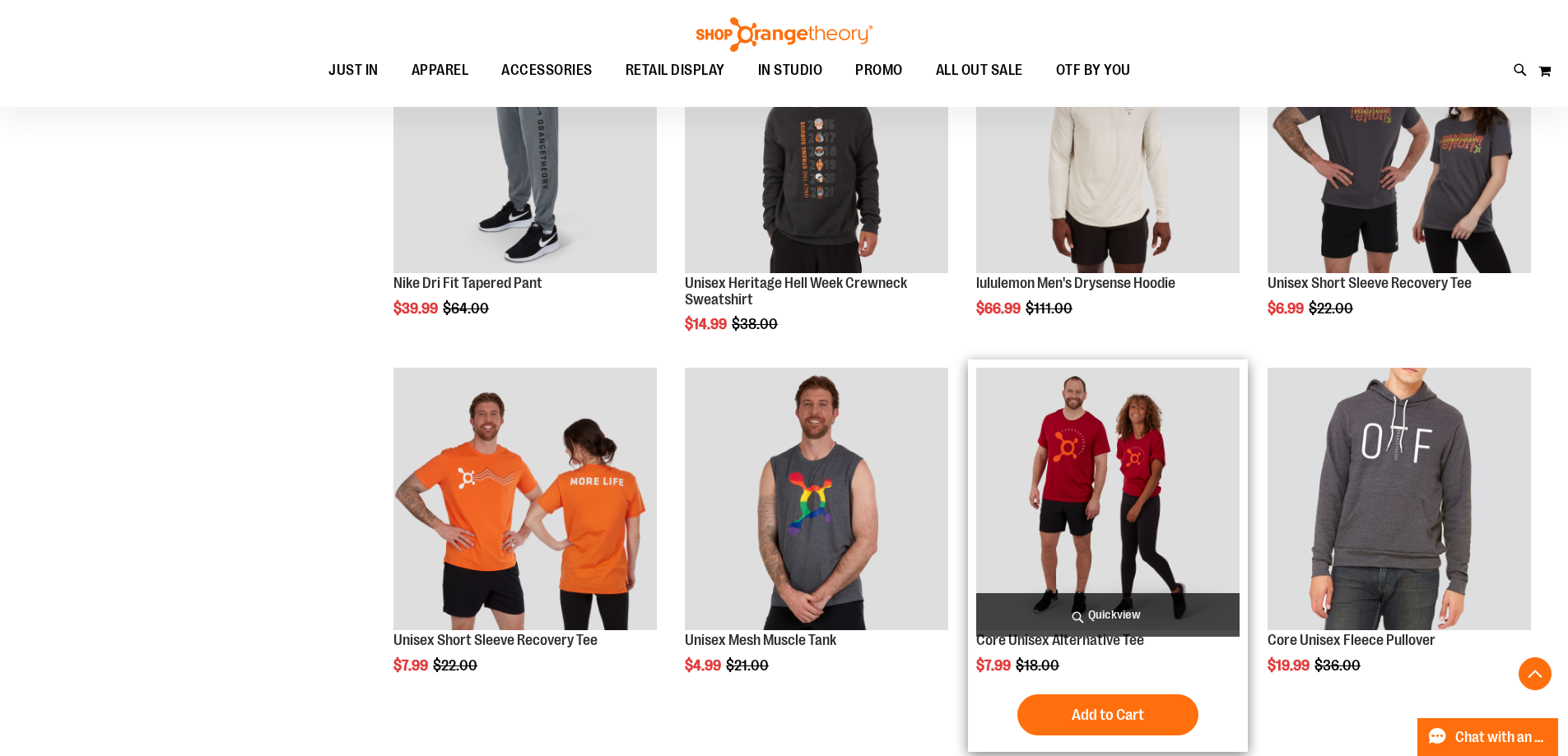
scroll to position [1726, 0]
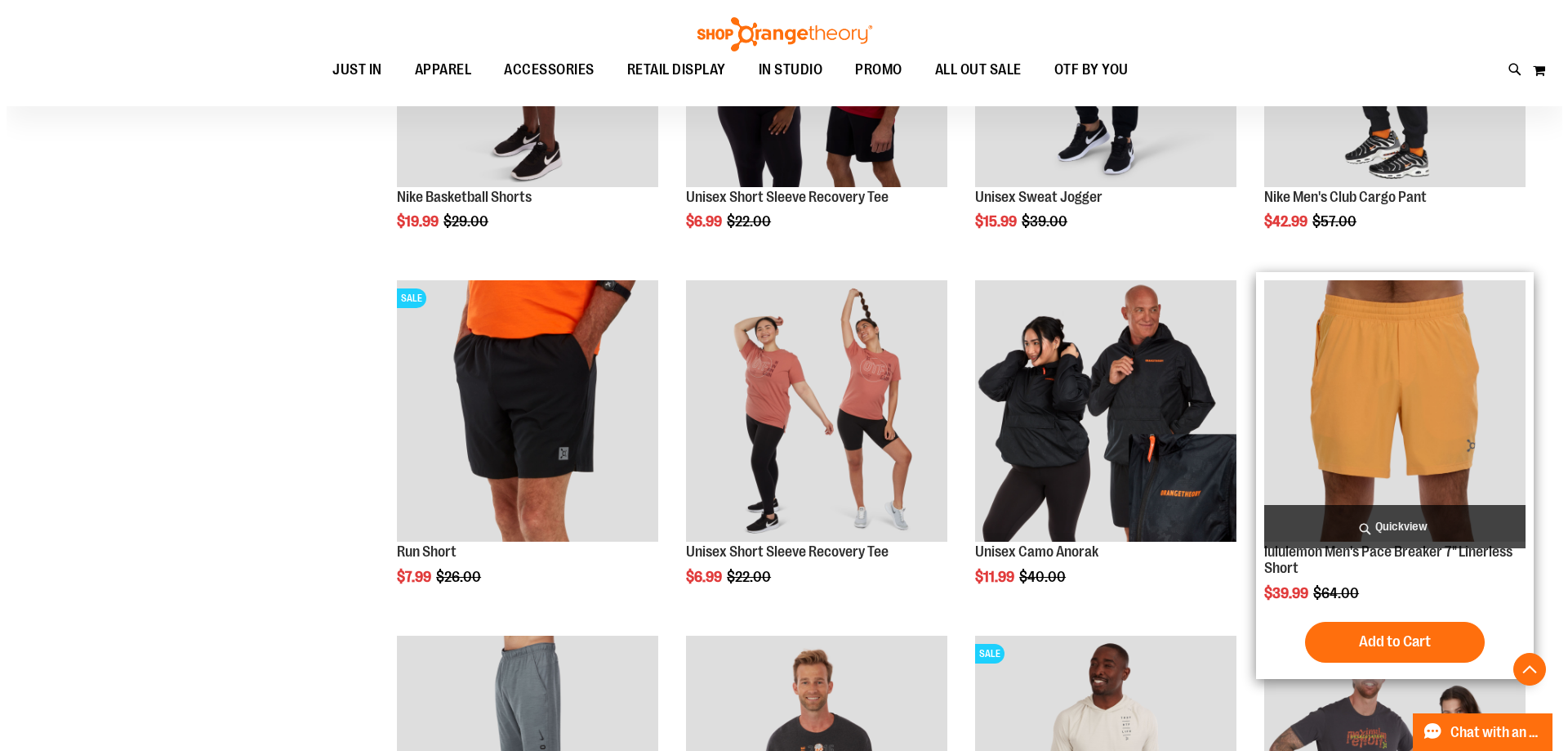
scroll to position [1143, 0]
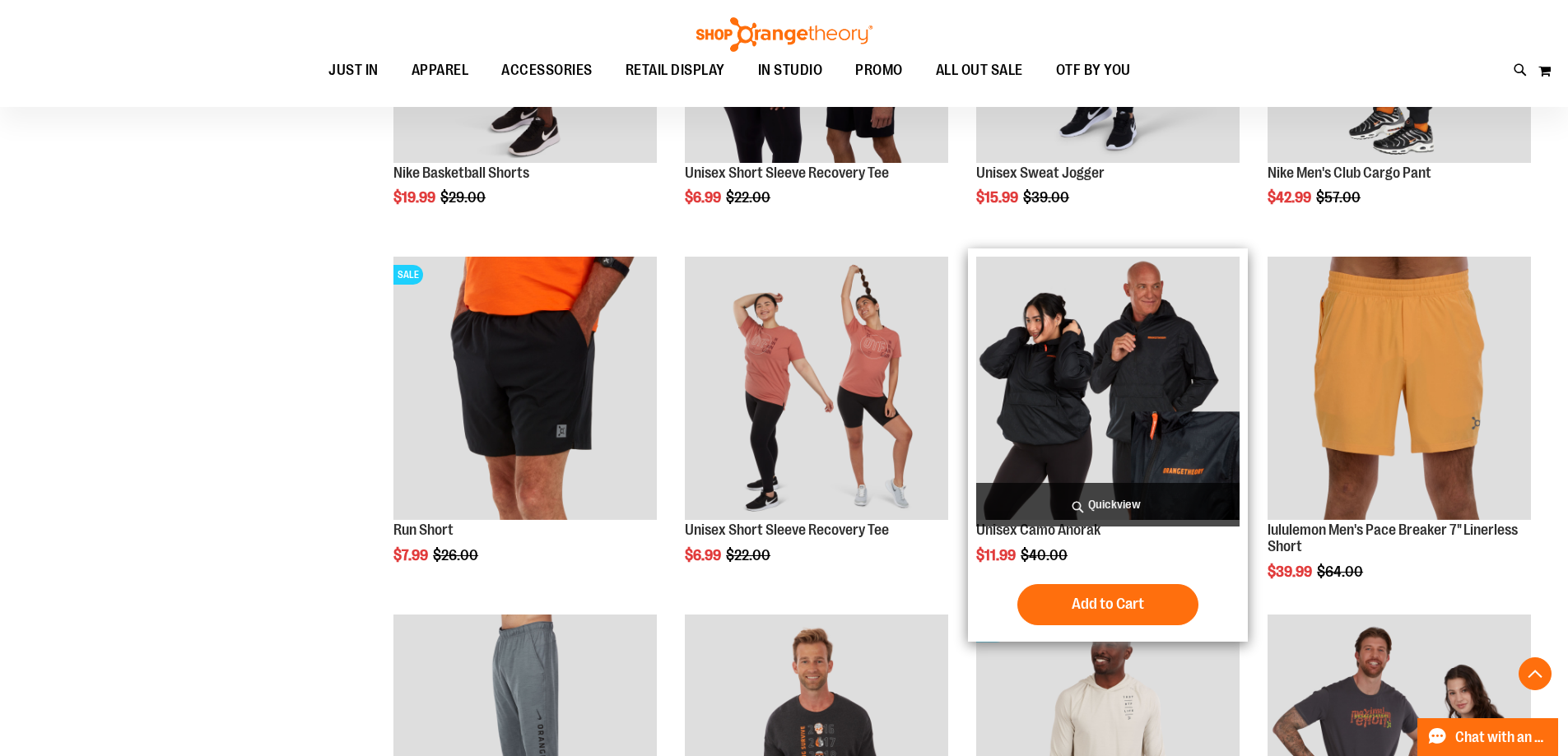
click at [1122, 503] on span "Quickview" at bounding box center [1108, 505] width 264 height 44
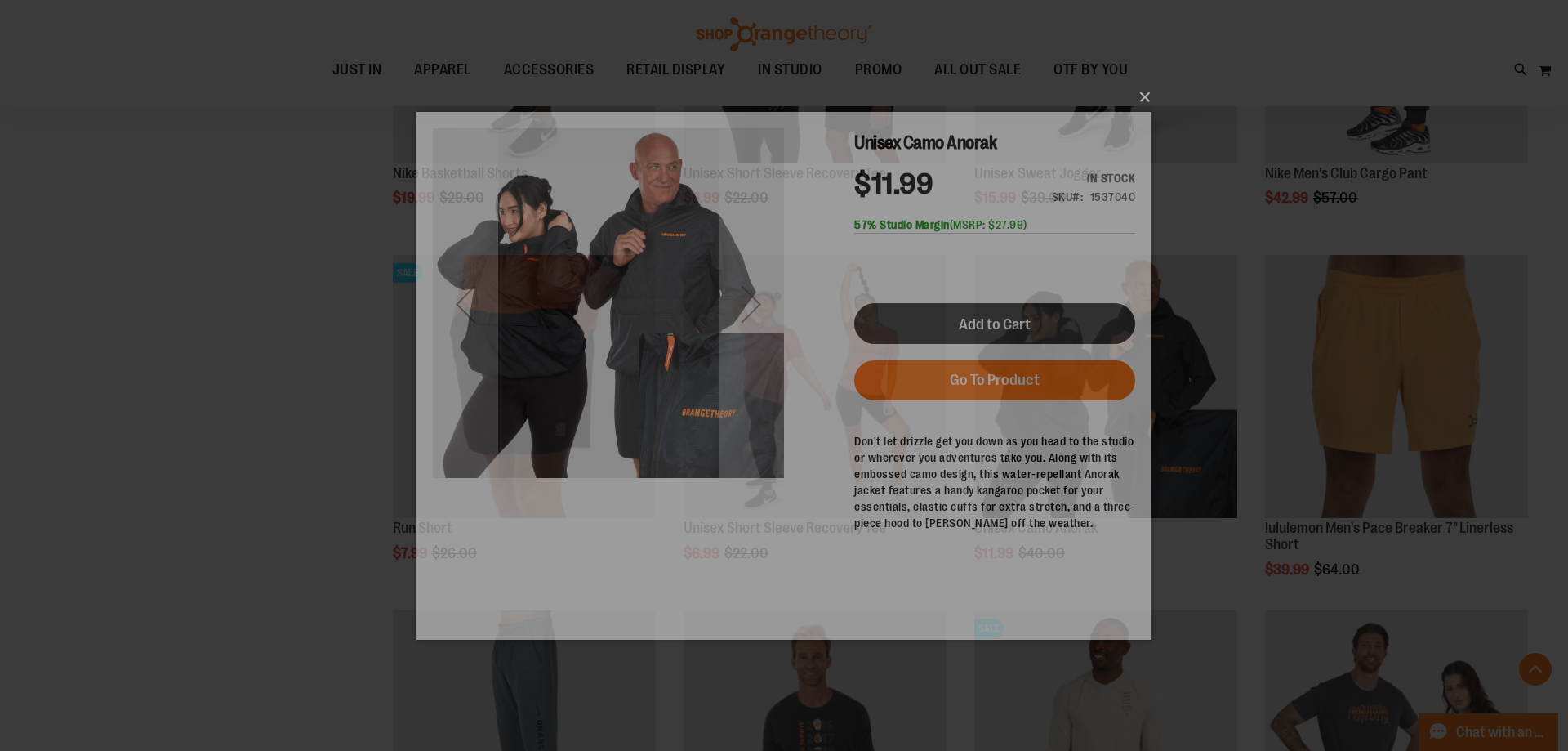
scroll to position [0, 0]
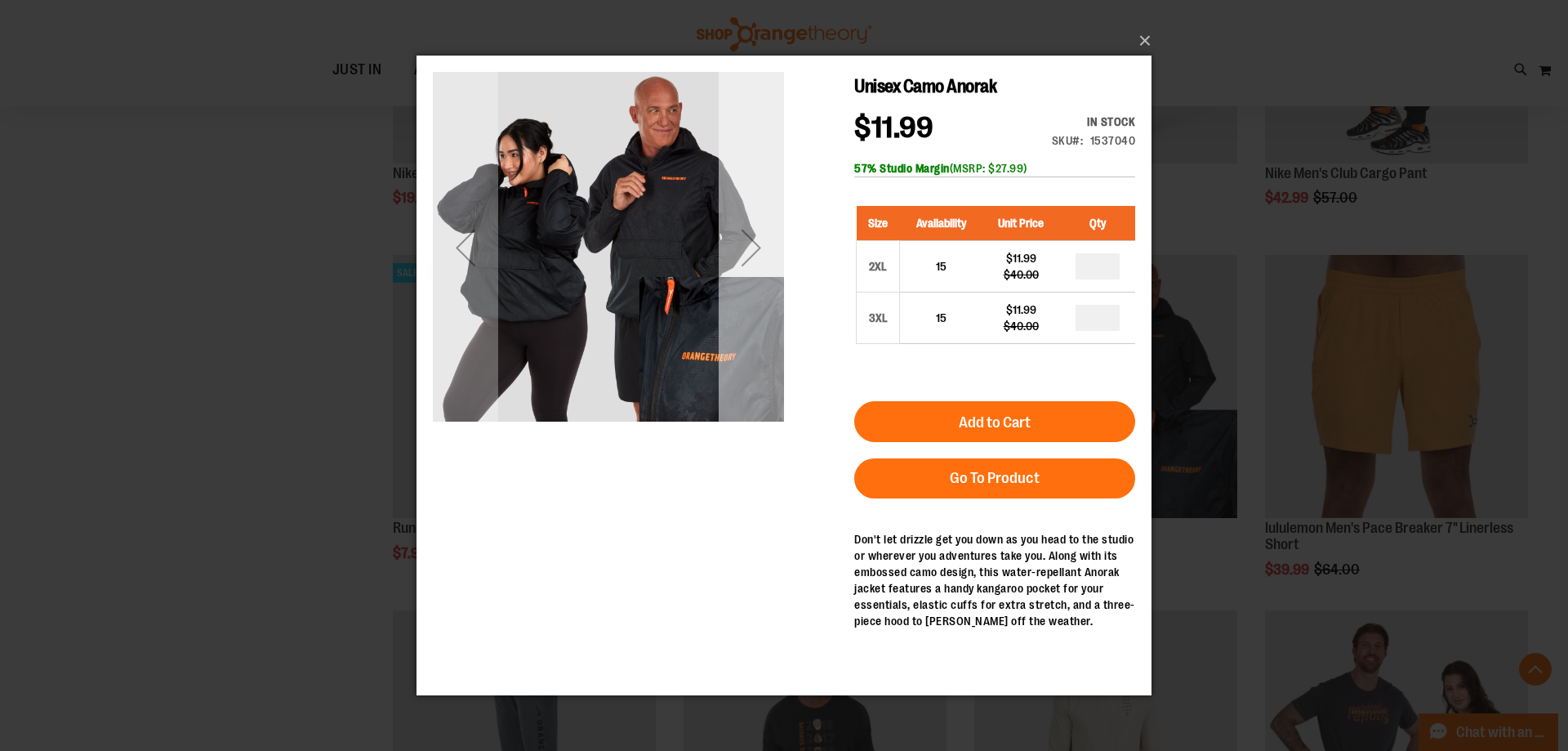
click at [770, 240] on div "Next" at bounding box center [751, 247] width 65 height 65
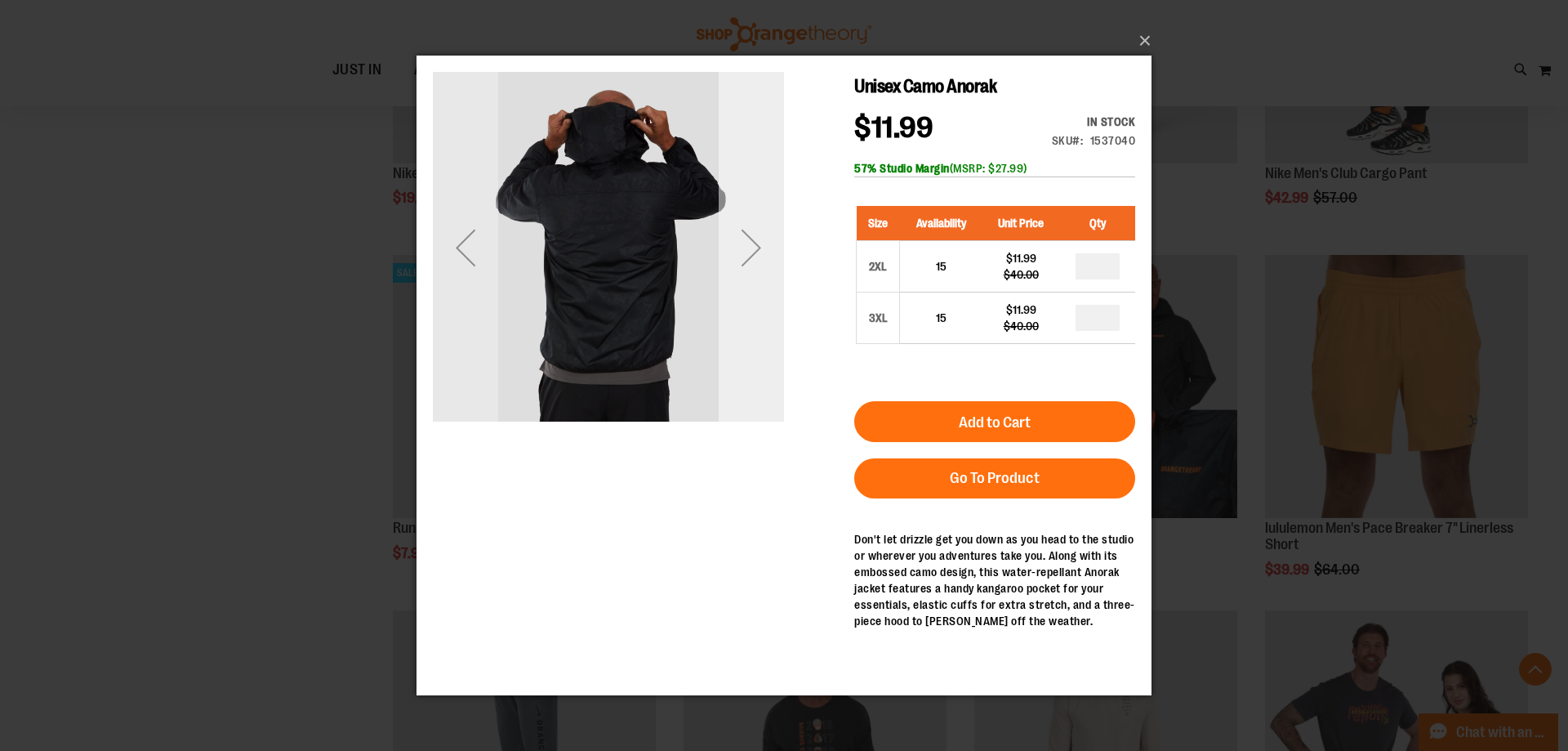
click at [759, 242] on div "Next" at bounding box center [751, 247] width 65 height 65
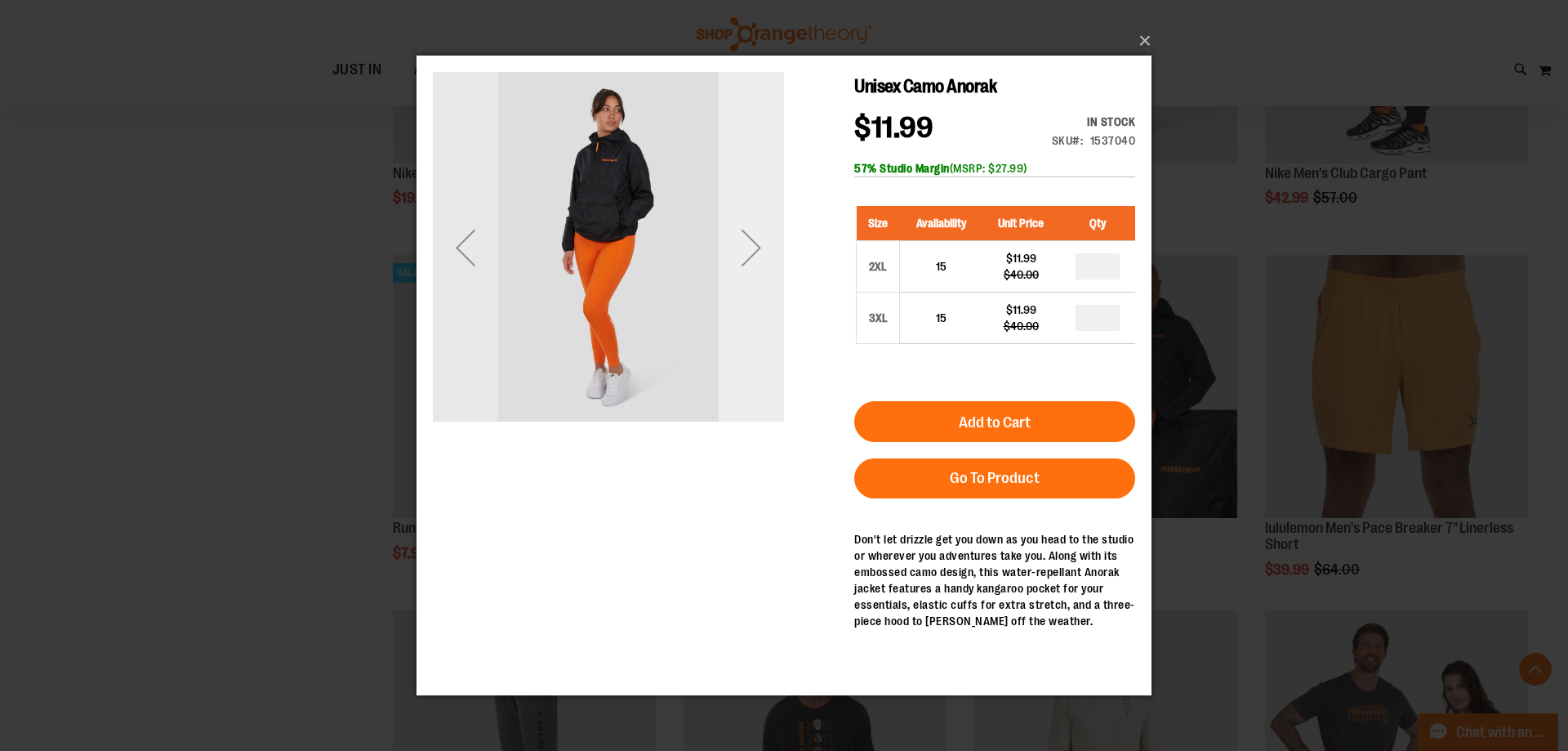
click at [758, 243] on div "Next" at bounding box center [751, 247] width 65 height 65
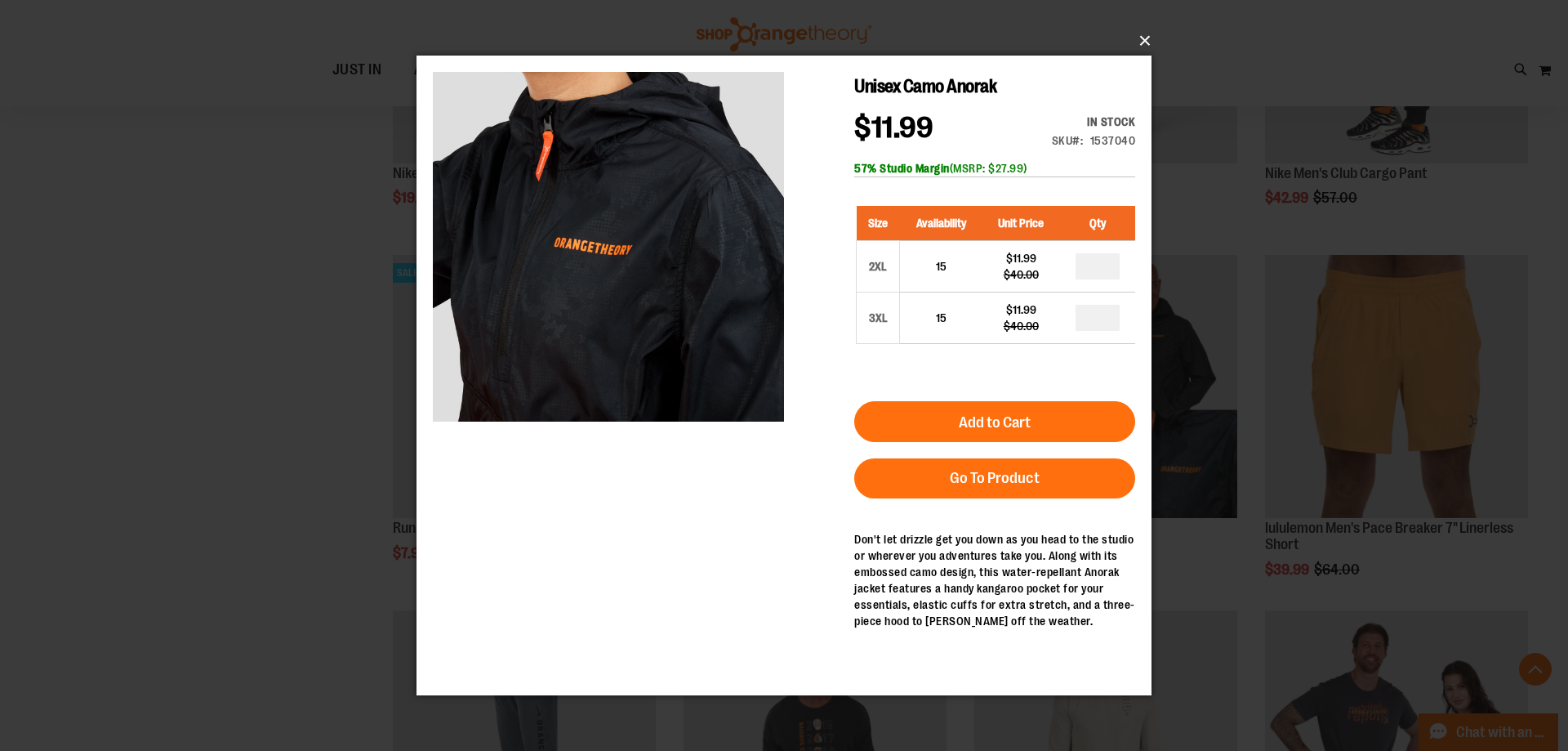
click at [1147, 38] on button "×" at bounding box center [789, 41] width 735 height 36
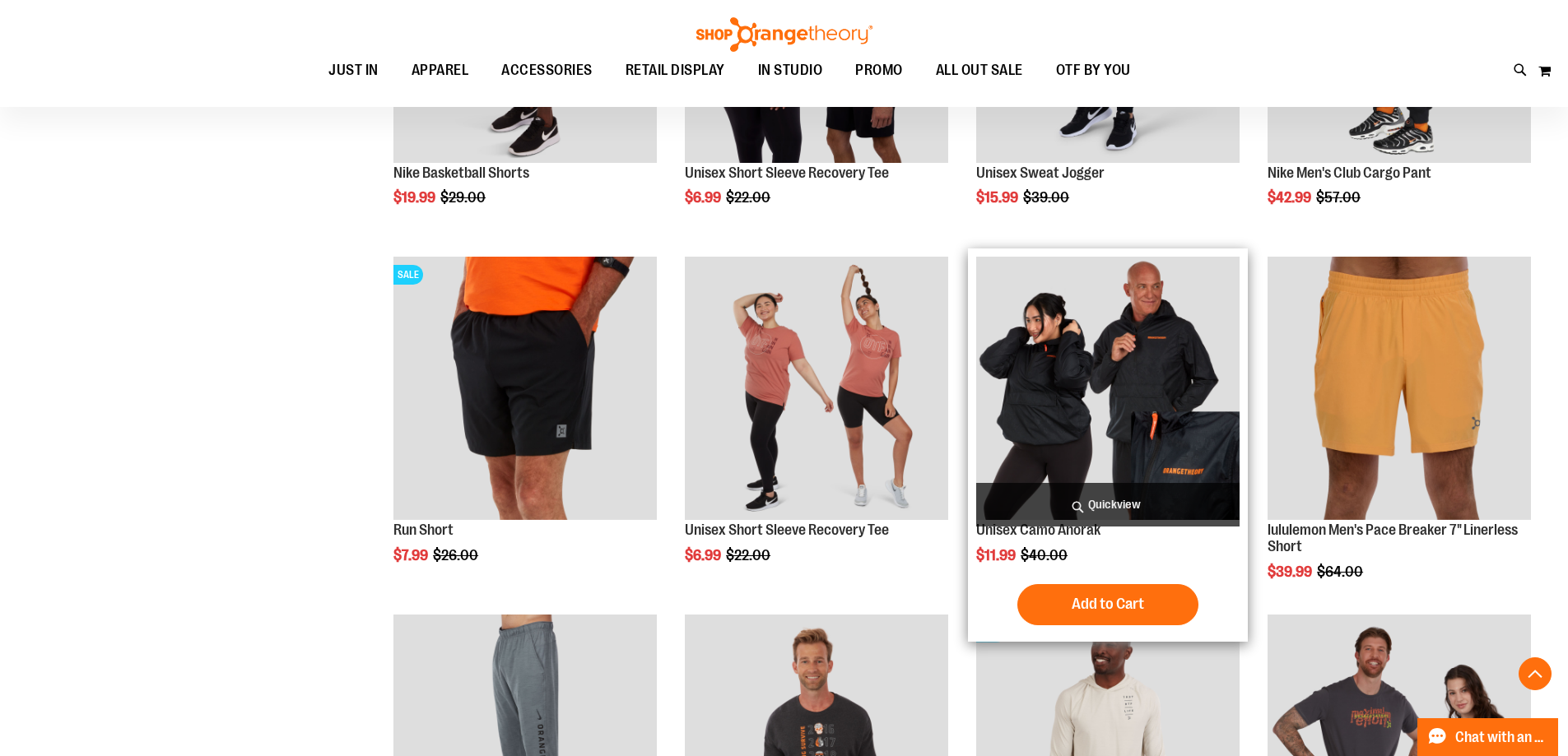
click at [1095, 507] on span "Quickview" at bounding box center [1108, 505] width 264 height 44
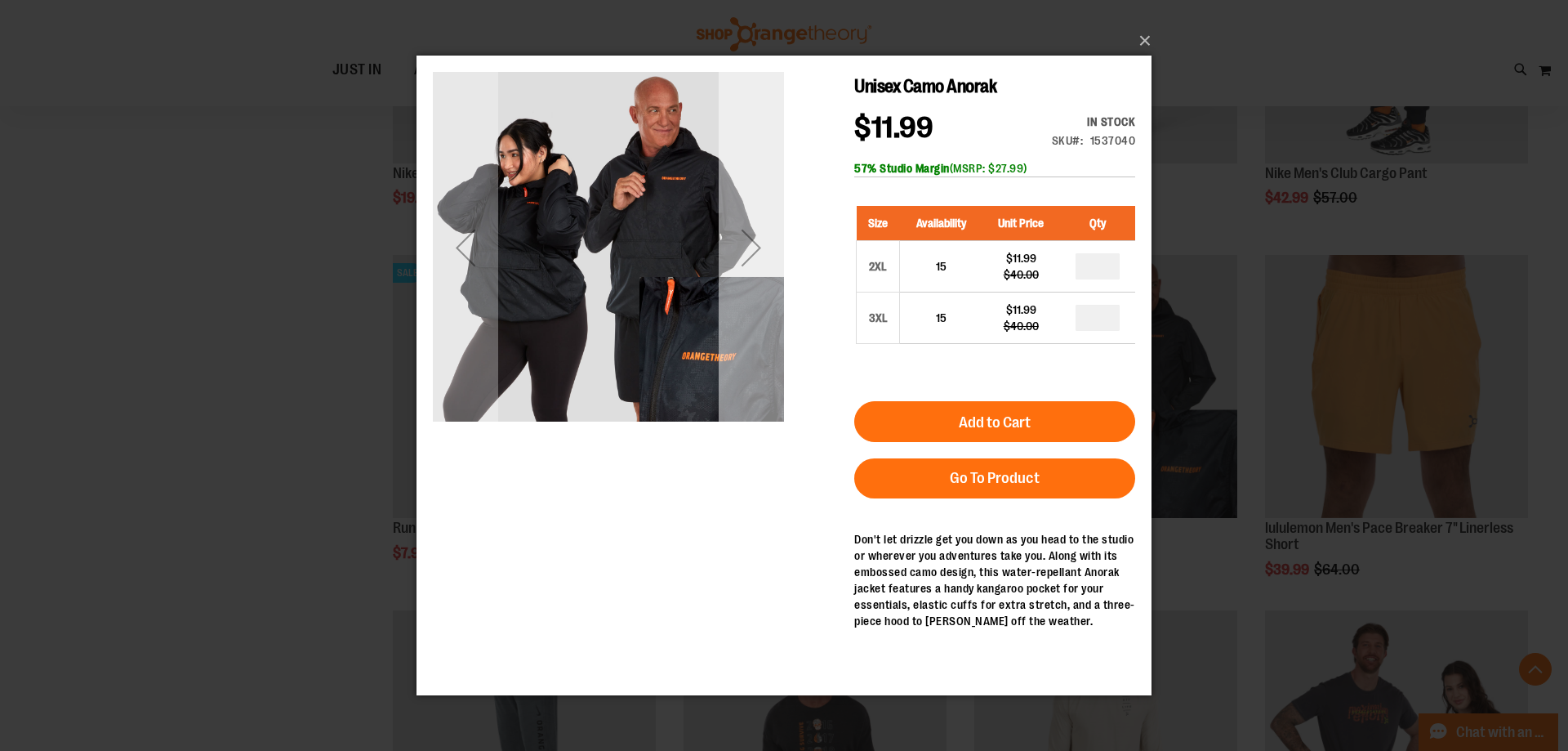
click at [729, 225] on div "Next" at bounding box center [751, 247] width 65 height 65
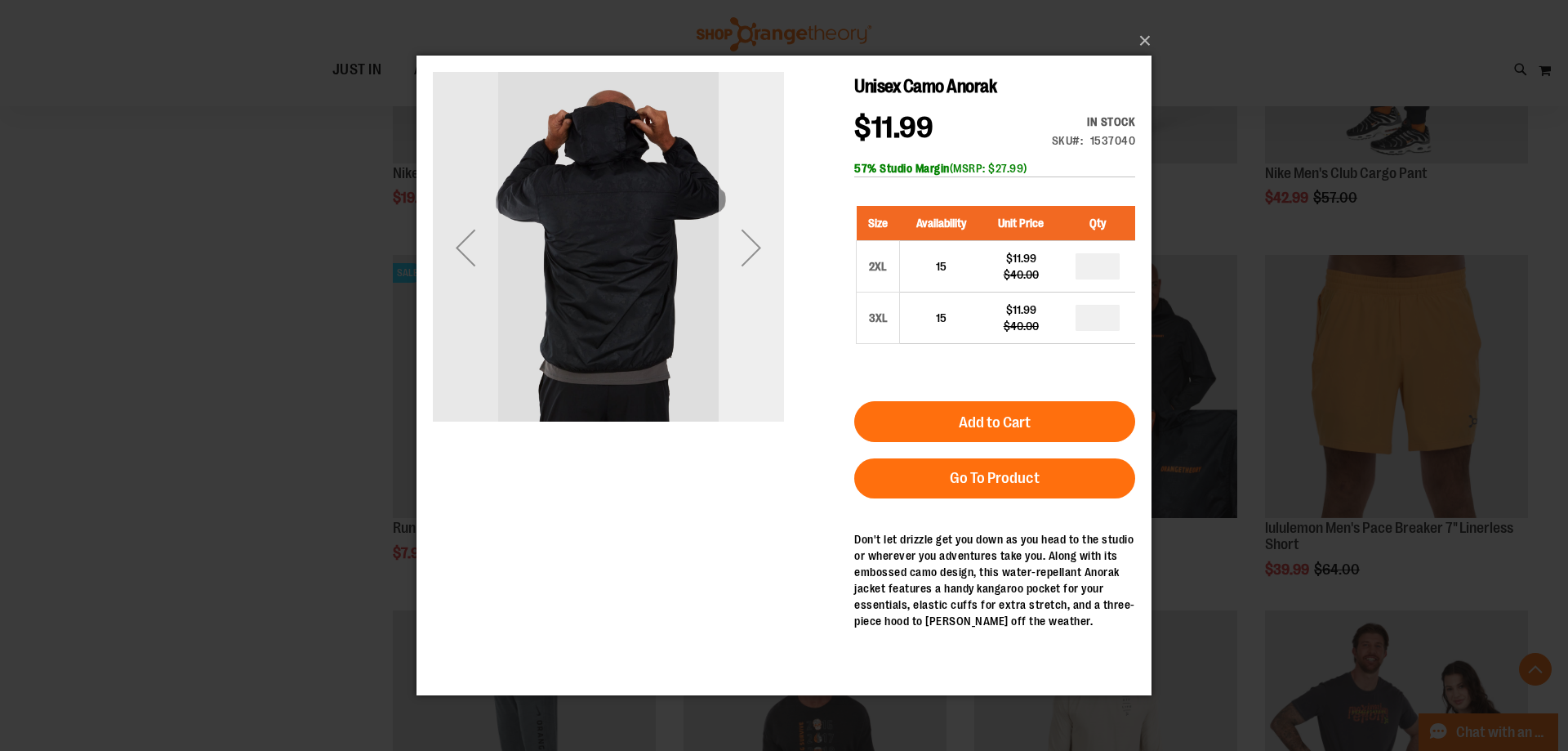
click at [753, 250] on div "Next" at bounding box center [751, 247] width 65 height 65
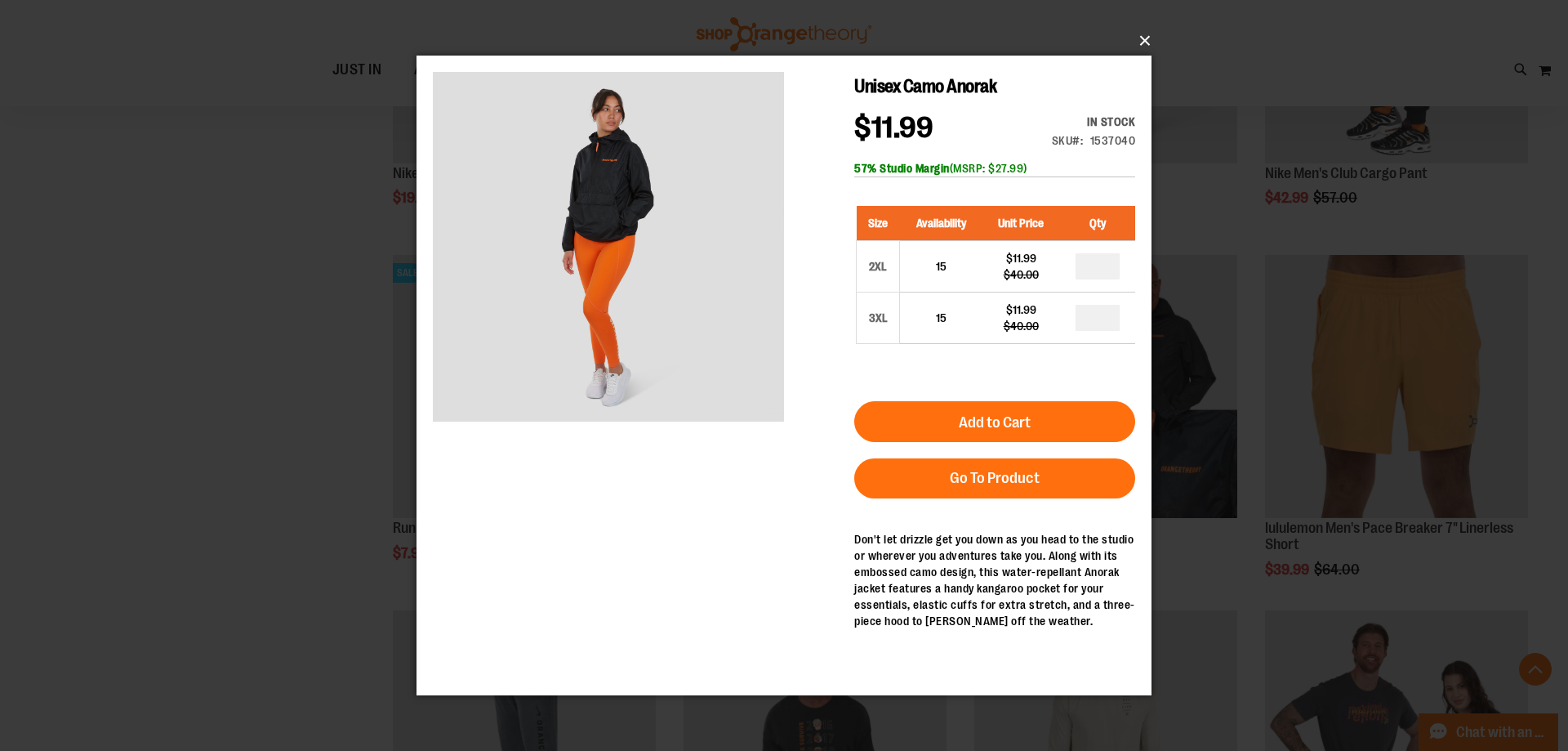
click at [1134, 35] on button "×" at bounding box center [789, 41] width 735 height 36
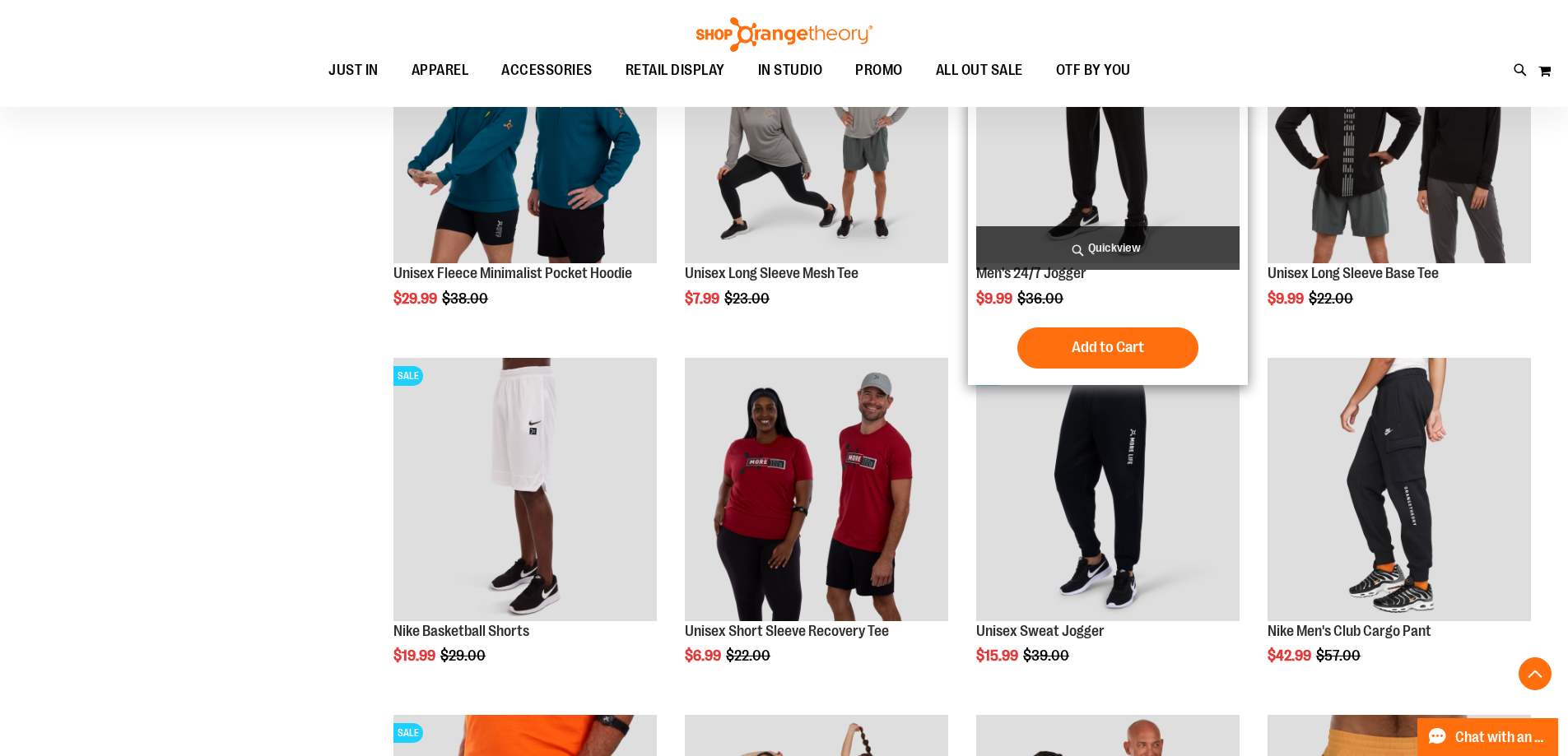
scroll to position [657, 0]
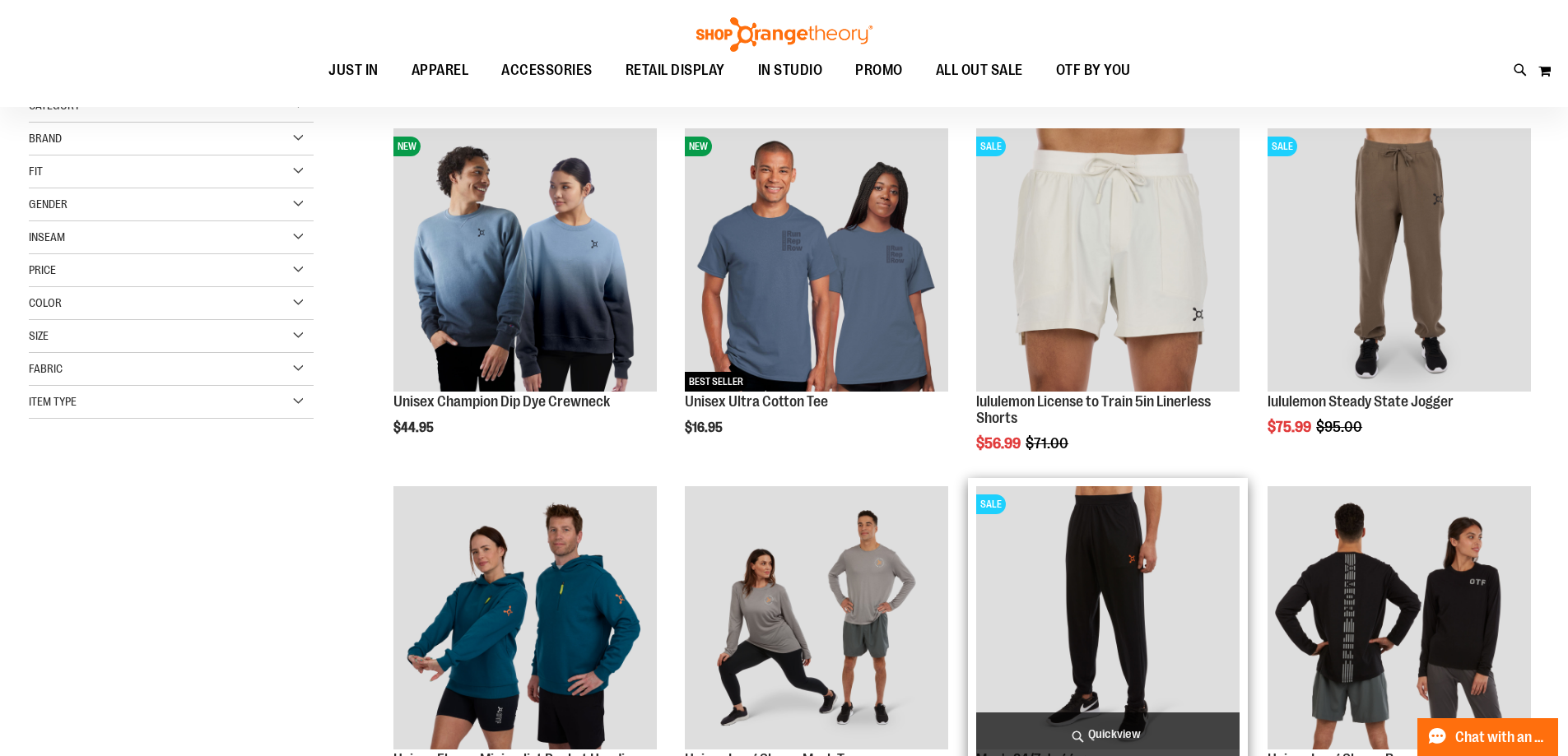
scroll to position [81, 0]
